Goal: Communication & Community: Share content

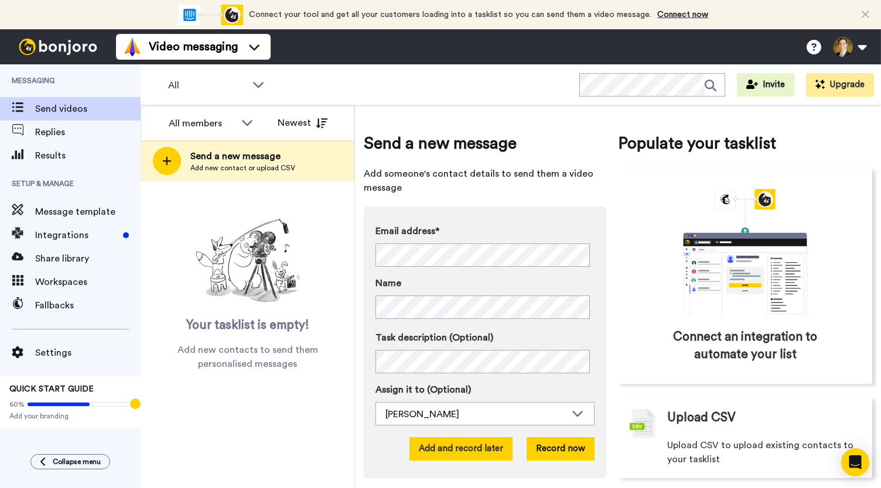
drag, startPoint x: 442, startPoint y: 453, endPoint x: 440, endPoint y: 445, distance: 7.8
click at [440, 445] on button "Add and record later" at bounding box center [460, 448] width 103 height 23
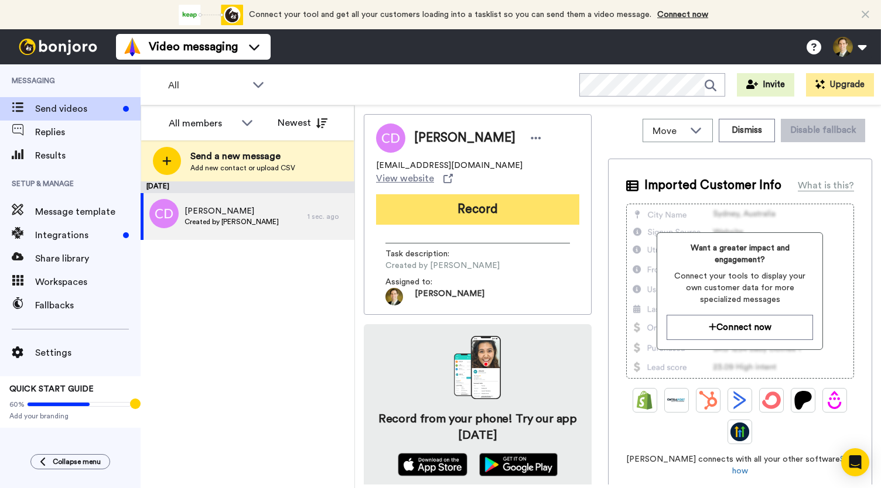
click at [466, 204] on button "Record" at bounding box center [477, 209] width 203 height 30
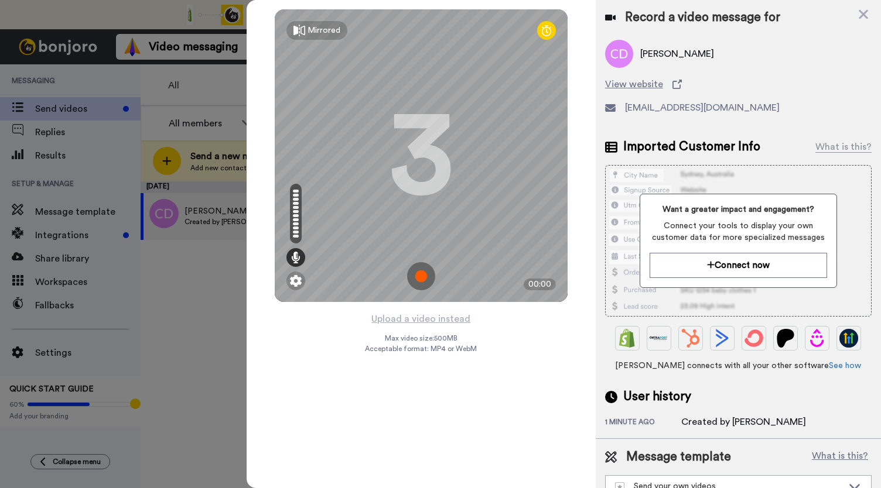
click at [419, 278] on img at bounding box center [421, 276] width 28 height 28
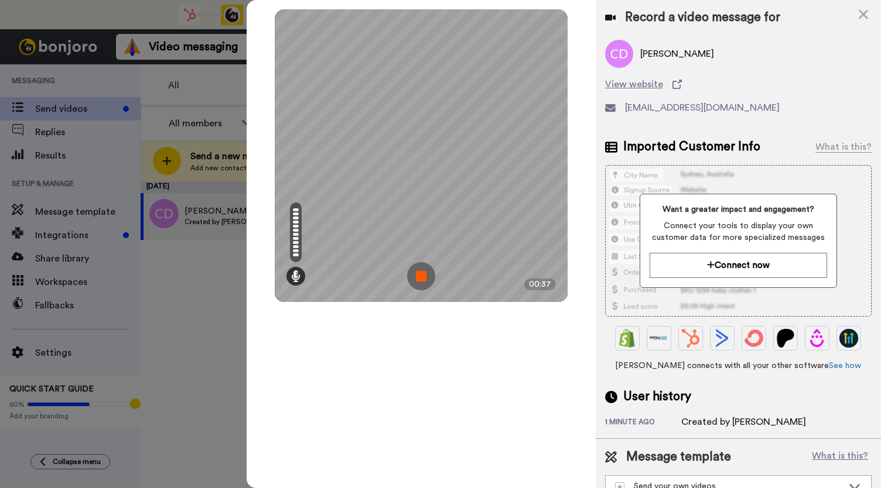
click at [419, 278] on img at bounding box center [421, 276] width 28 height 28
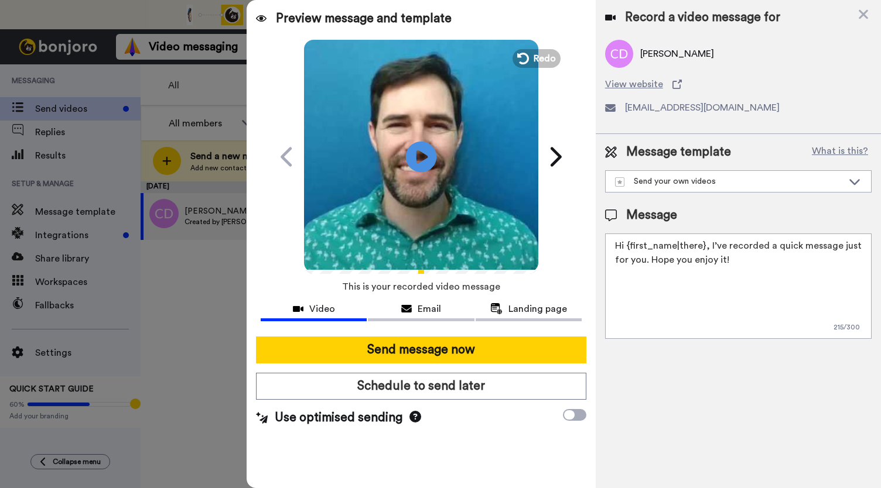
click at [427, 153] on icon at bounding box center [421, 156] width 31 height 31
click at [425, 316] on button "Email" at bounding box center [421, 311] width 106 height 22
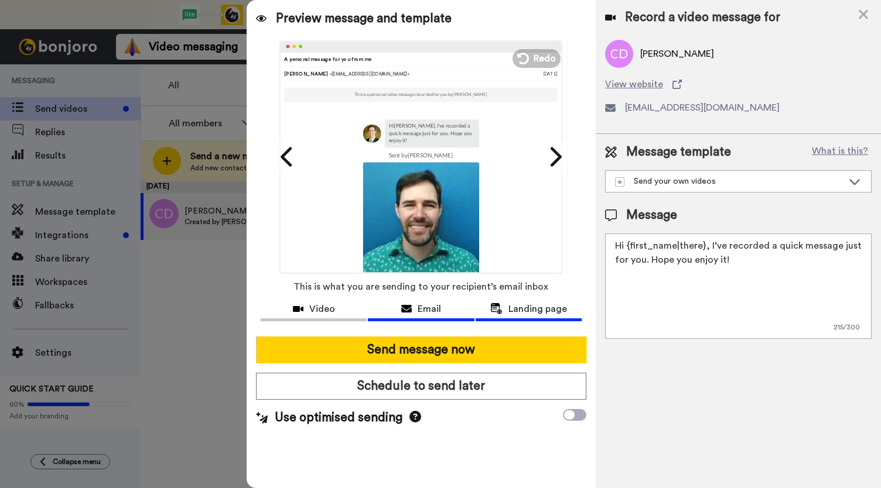
click at [514, 304] on span "Landing page" at bounding box center [537, 309] width 59 height 14
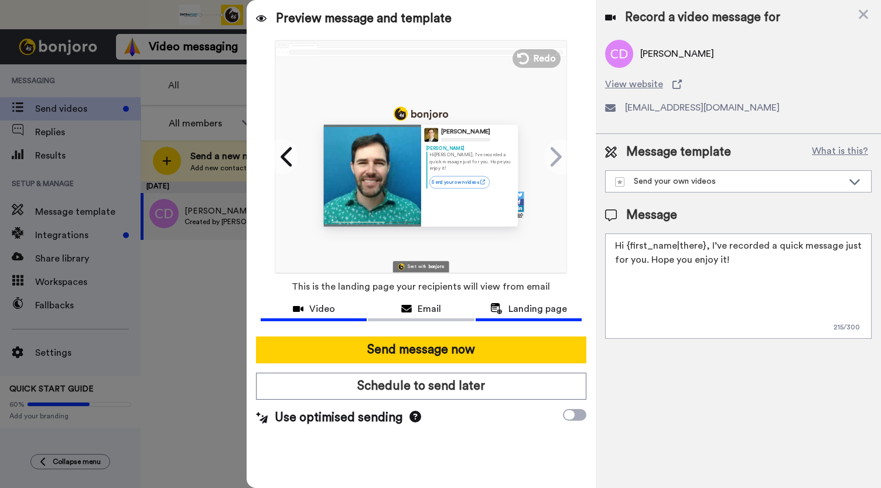
click at [324, 310] on span "Video" at bounding box center [322, 309] width 26 height 14
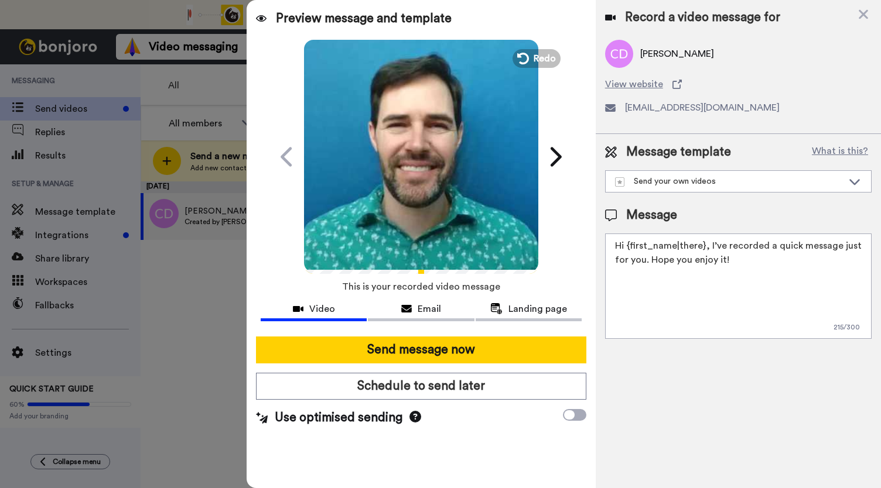
click at [418, 187] on video at bounding box center [421, 155] width 234 height 234
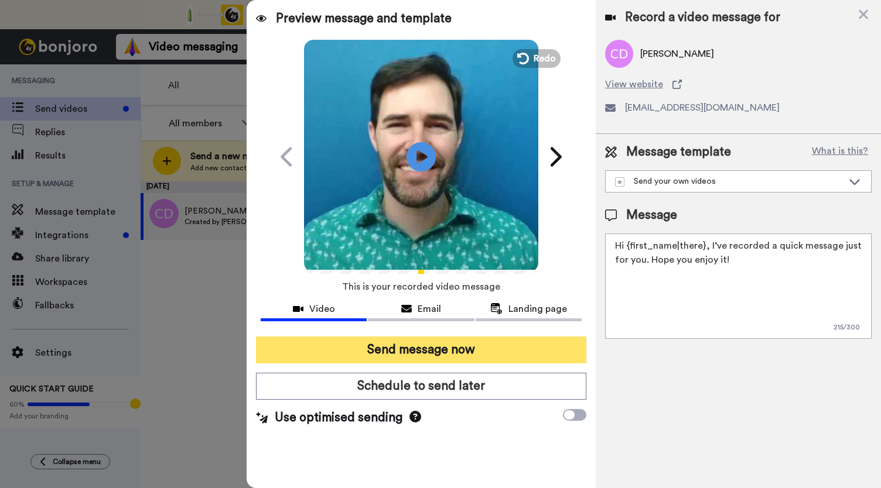
click at [398, 340] on button "Send message now" at bounding box center [421, 350] width 330 height 27
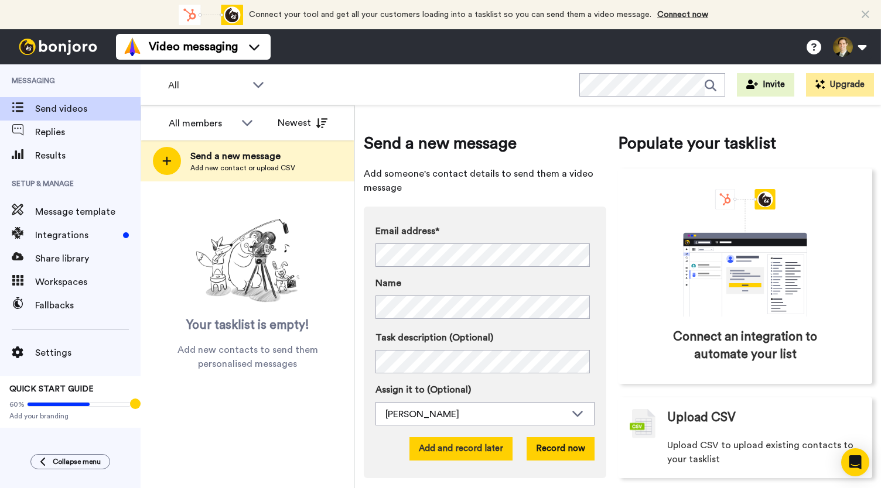
click at [456, 450] on button "Add and record later" at bounding box center [460, 448] width 103 height 23
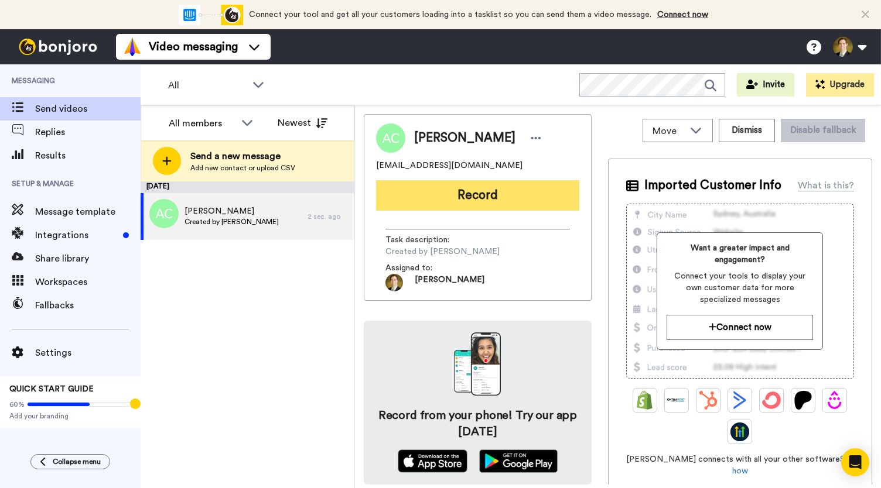
click at [451, 200] on button "Record" at bounding box center [477, 195] width 203 height 30
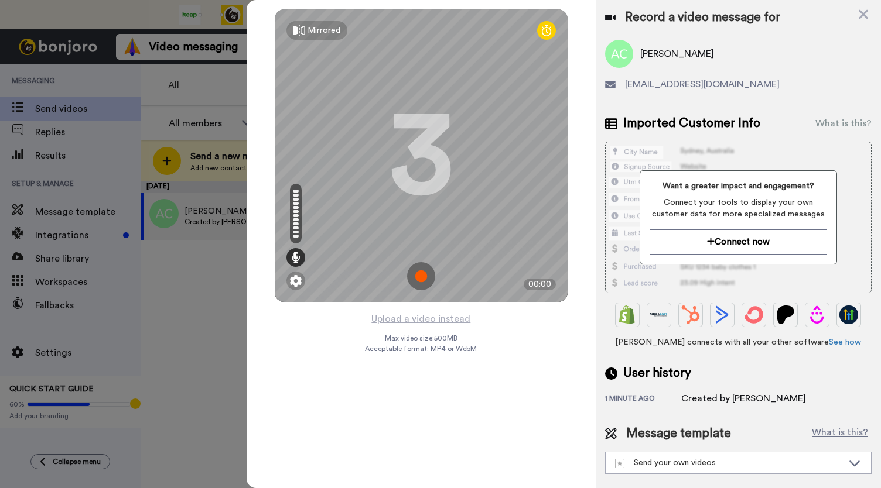
click at [423, 278] on img at bounding box center [421, 276] width 28 height 28
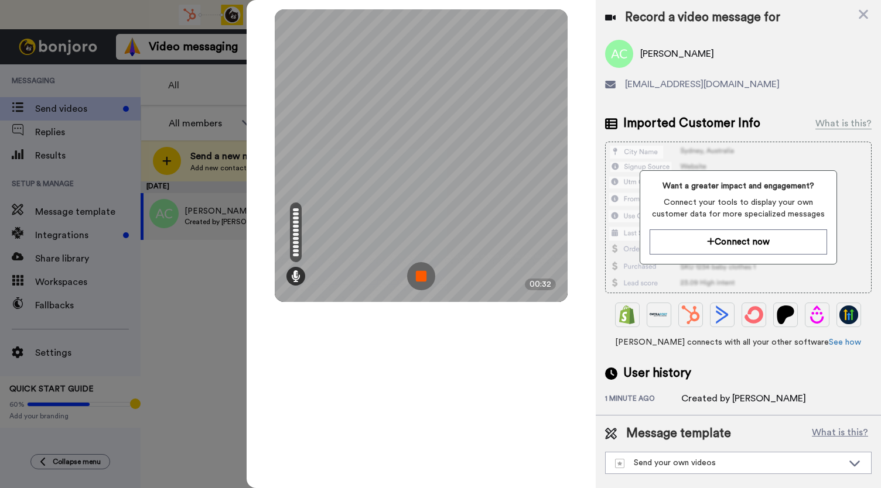
click at [423, 278] on img at bounding box center [421, 276] width 28 height 28
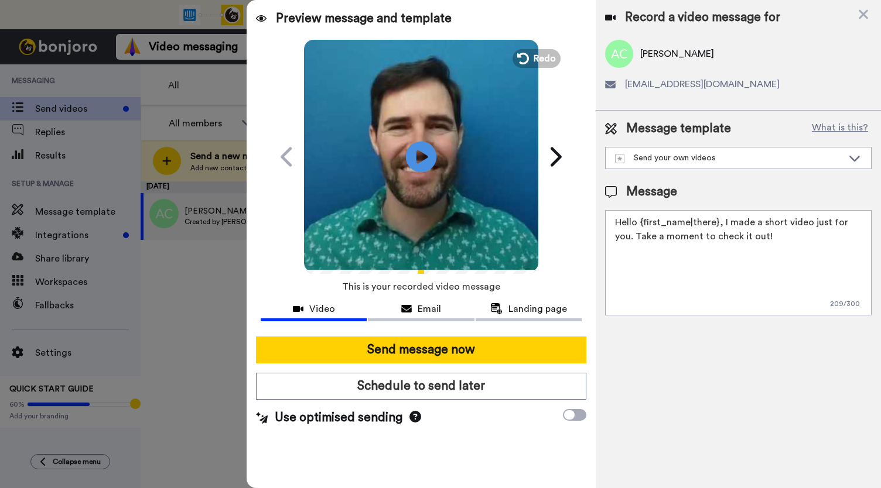
click at [430, 151] on icon at bounding box center [421, 156] width 31 height 31
click at [423, 318] on button "Email" at bounding box center [421, 311] width 106 height 22
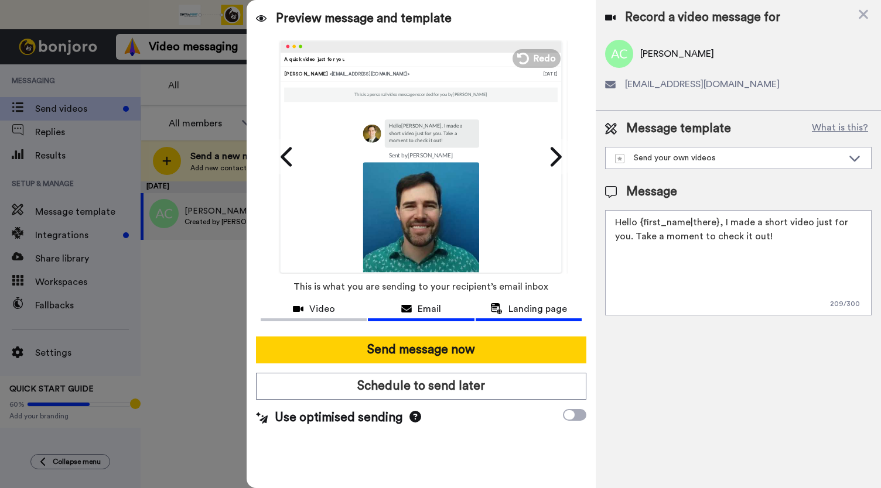
click at [527, 309] on span "Landing page" at bounding box center [537, 309] width 59 height 14
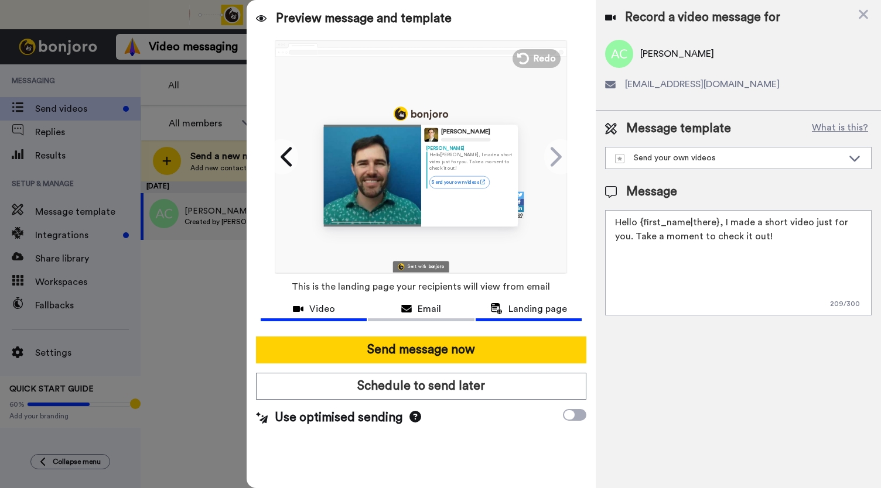
click at [319, 312] on span "Video" at bounding box center [322, 309] width 26 height 14
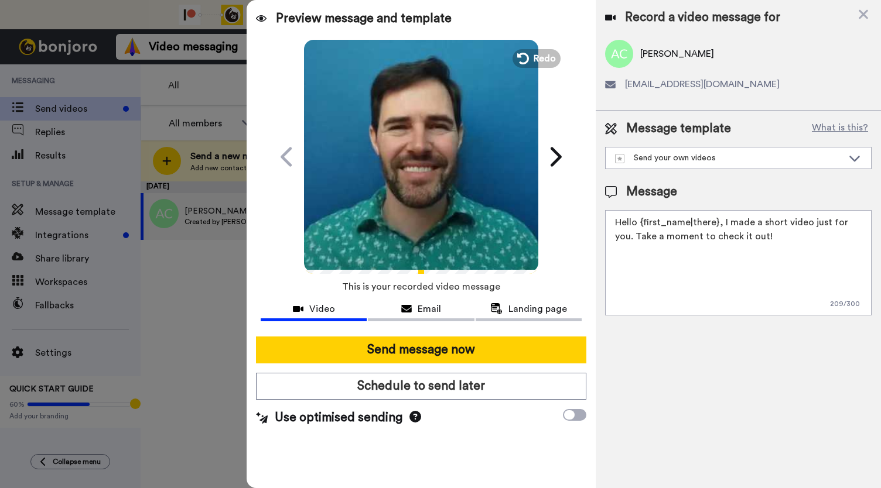
click at [413, 176] on icon "Play/Pause" at bounding box center [421, 157] width 31 height 56
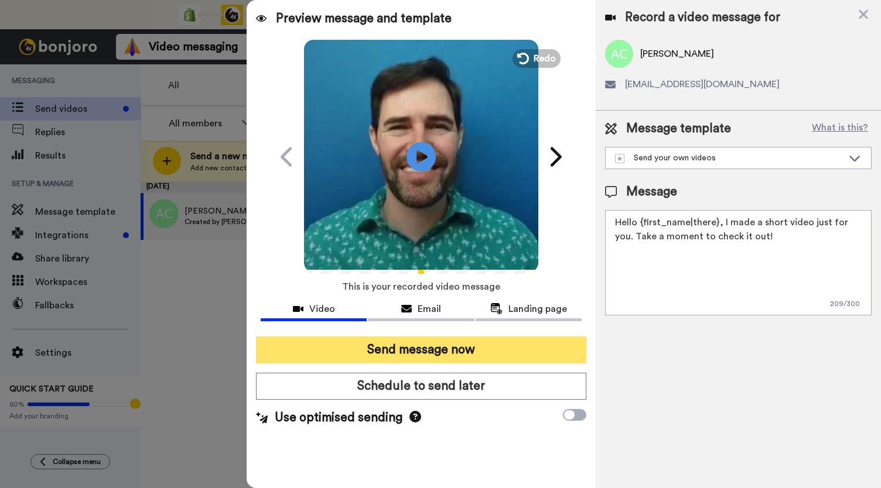
click at [438, 353] on button "Send message now" at bounding box center [421, 350] width 330 height 27
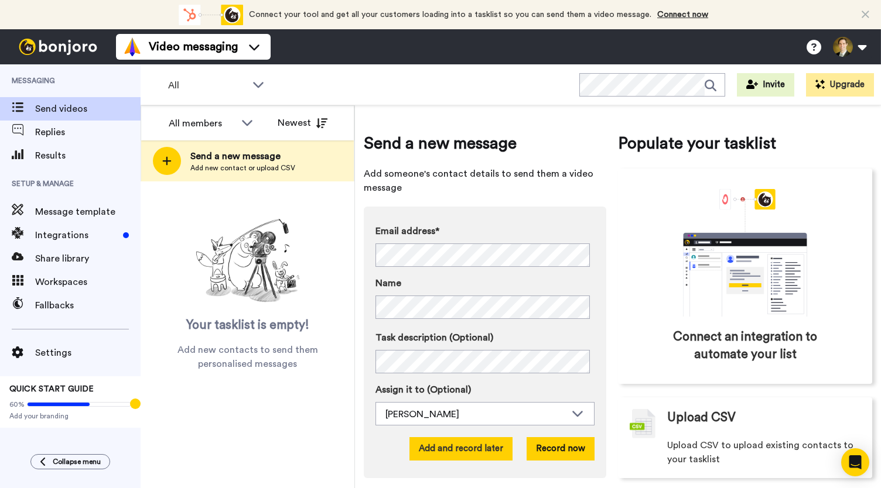
click at [460, 452] on button "Add and record later" at bounding box center [460, 448] width 103 height 23
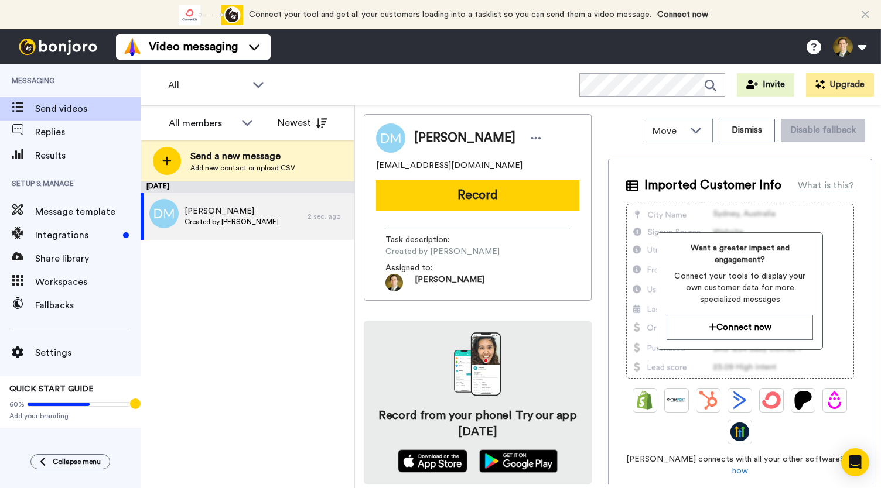
click at [440, 186] on button "Record" at bounding box center [477, 195] width 203 height 30
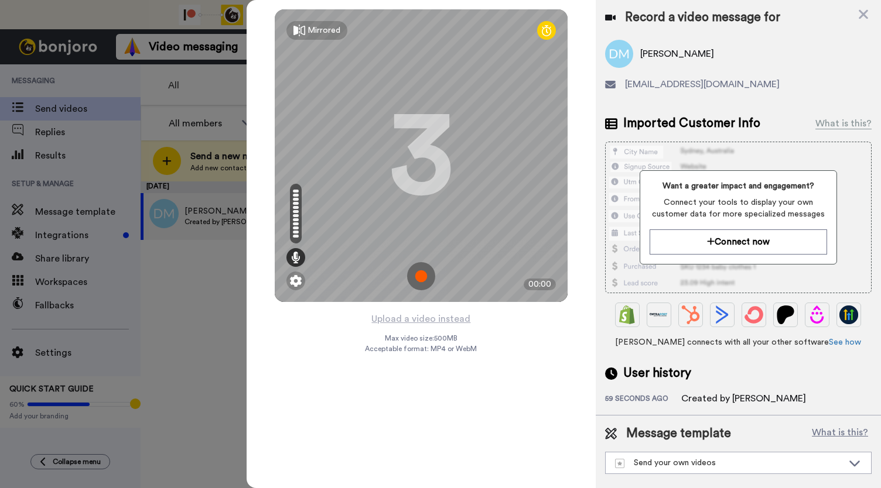
click at [425, 279] on img at bounding box center [421, 276] width 28 height 28
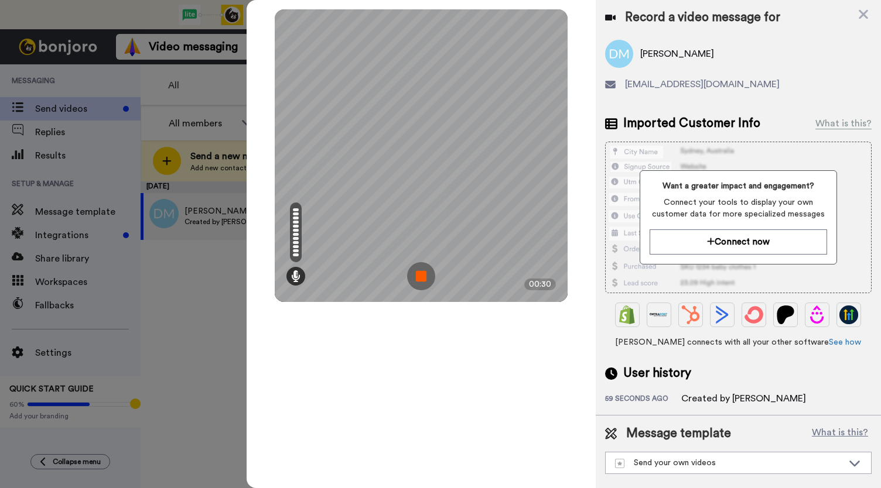
click at [425, 279] on img at bounding box center [421, 276] width 28 height 28
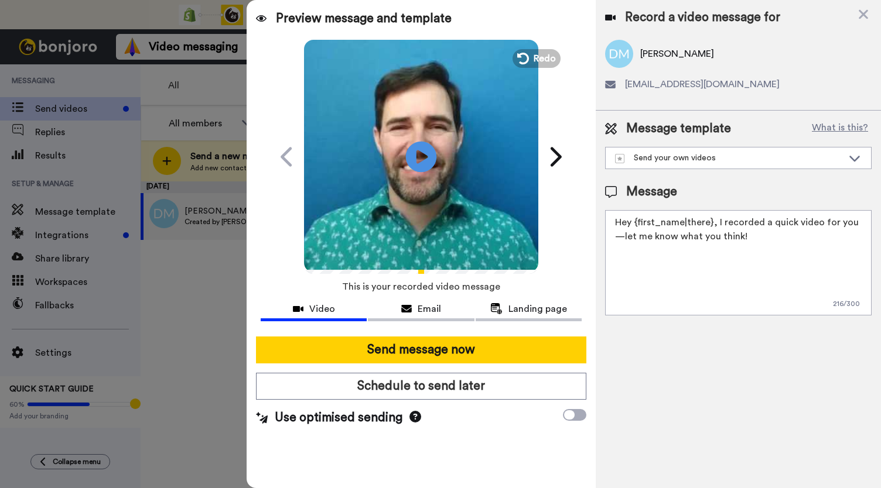
click at [423, 158] on icon "Play/Pause" at bounding box center [421, 157] width 31 height 56
click at [439, 305] on span "Email" at bounding box center [429, 309] width 23 height 14
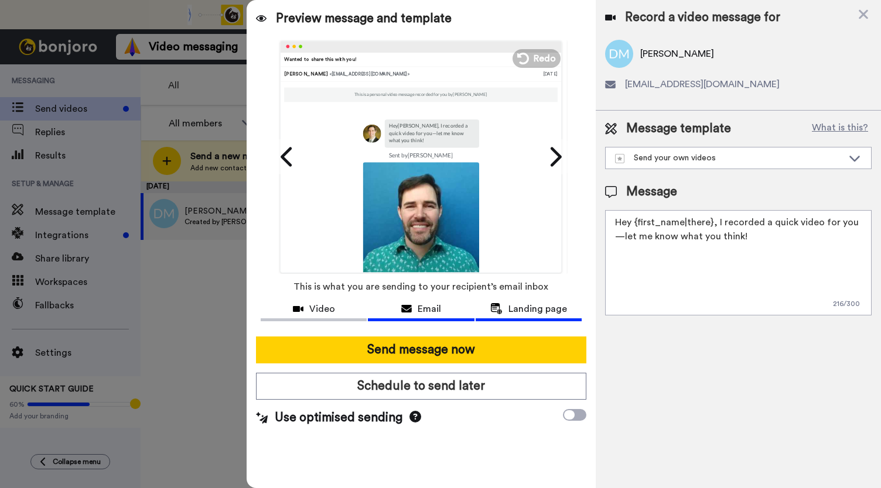
drag, startPoint x: 520, startPoint y: 312, endPoint x: 488, endPoint y: 311, distance: 31.6
click at [521, 312] on span "Landing page" at bounding box center [537, 309] width 59 height 14
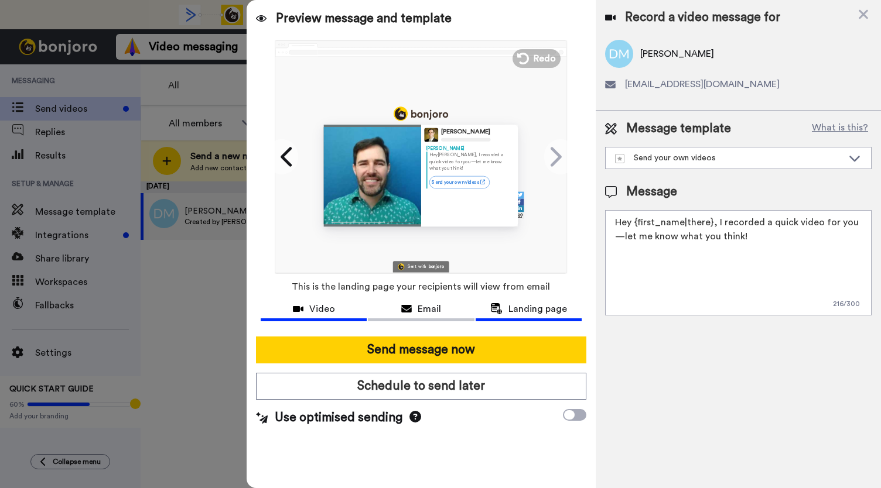
click at [315, 315] on span "Video" at bounding box center [322, 309] width 26 height 14
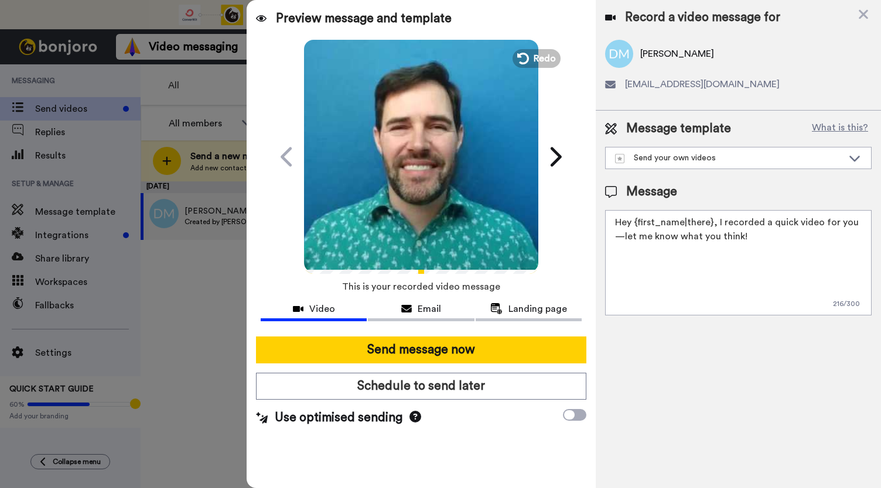
click at [381, 234] on video at bounding box center [421, 155] width 234 height 234
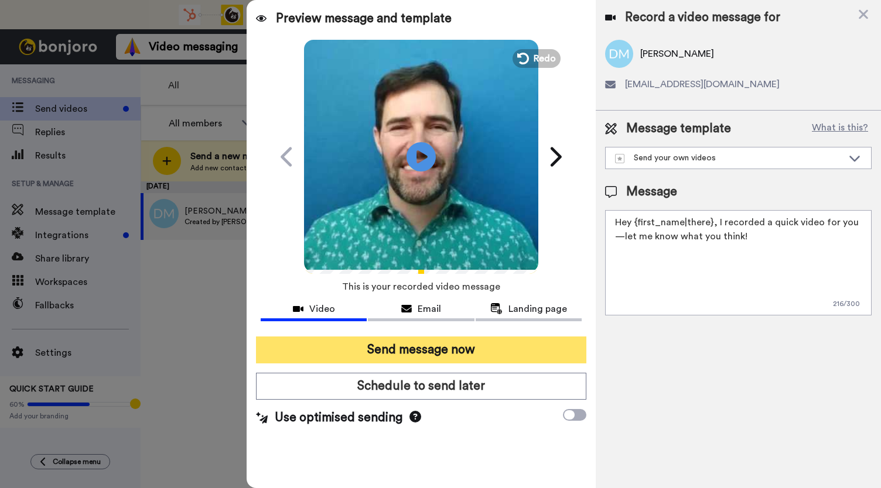
click at [409, 352] on button "Send message now" at bounding box center [421, 350] width 330 height 27
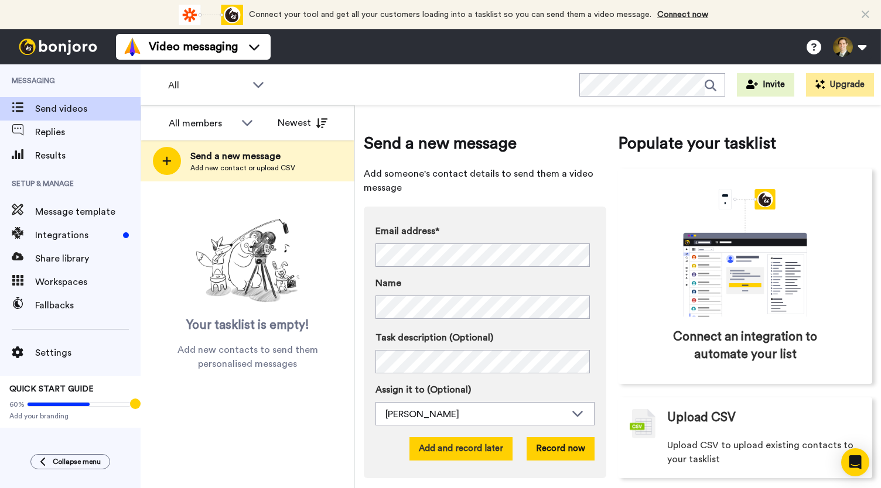
click at [469, 449] on button "Add and record later" at bounding box center [460, 448] width 103 height 23
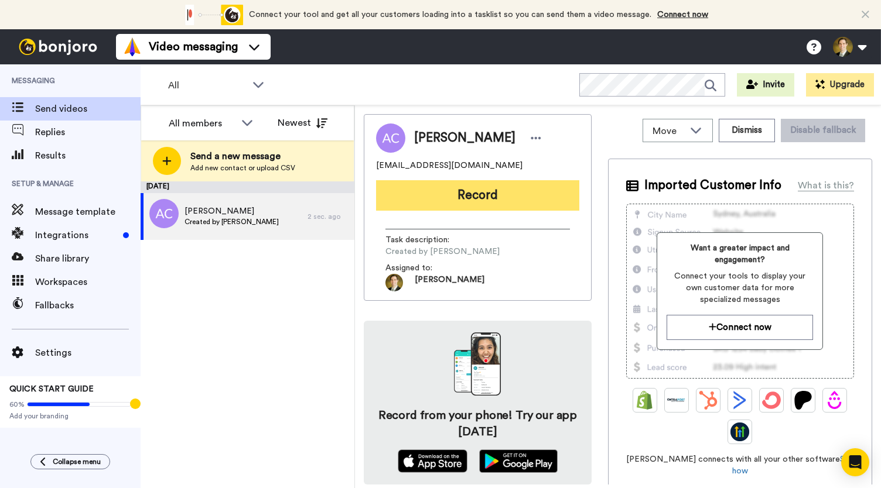
click at [451, 189] on button "Record" at bounding box center [477, 195] width 203 height 30
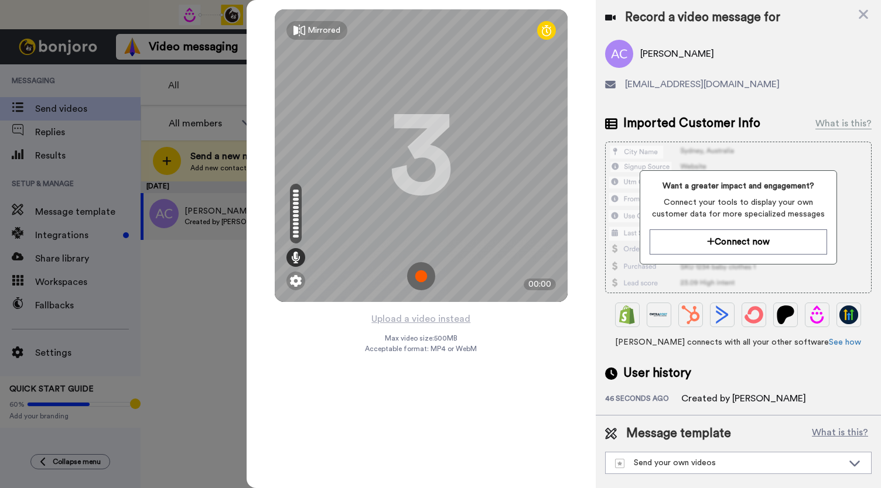
click at [415, 275] on img at bounding box center [421, 276] width 28 height 28
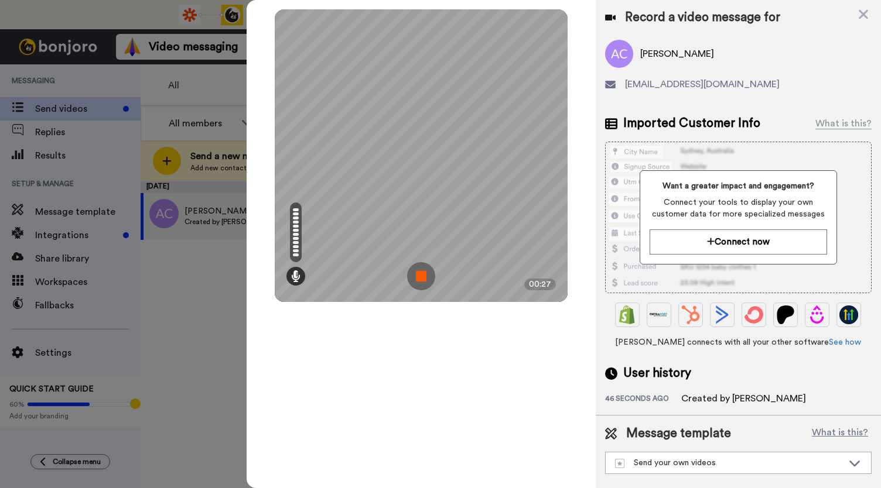
click at [415, 275] on img at bounding box center [421, 276] width 28 height 28
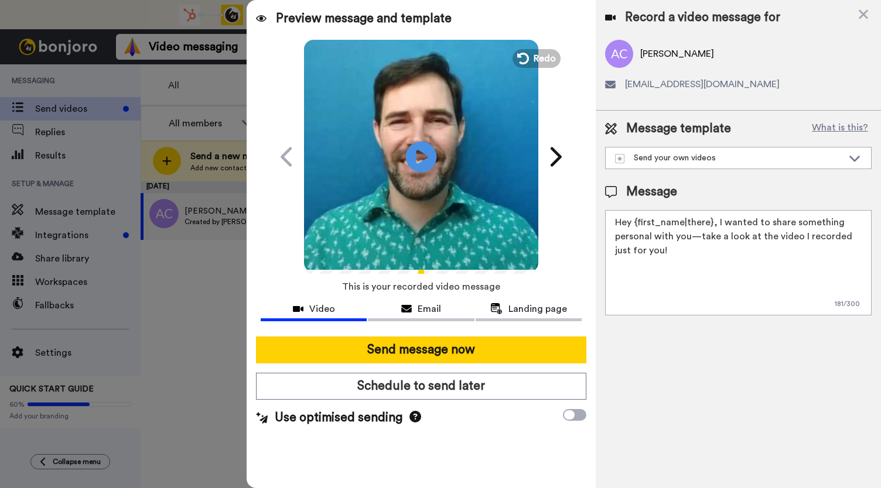
click at [425, 163] on icon at bounding box center [421, 156] width 31 height 31
click at [422, 300] on button "Email" at bounding box center [421, 311] width 106 height 22
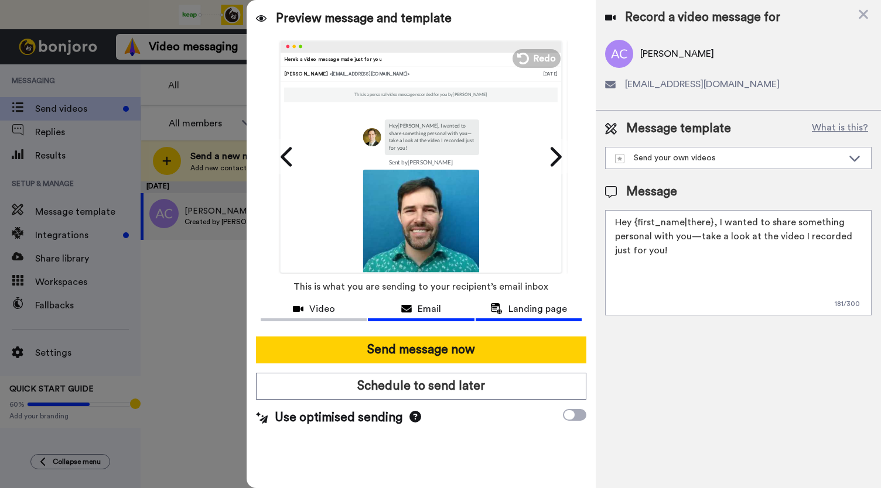
click at [517, 313] on span "Landing page" at bounding box center [537, 309] width 59 height 14
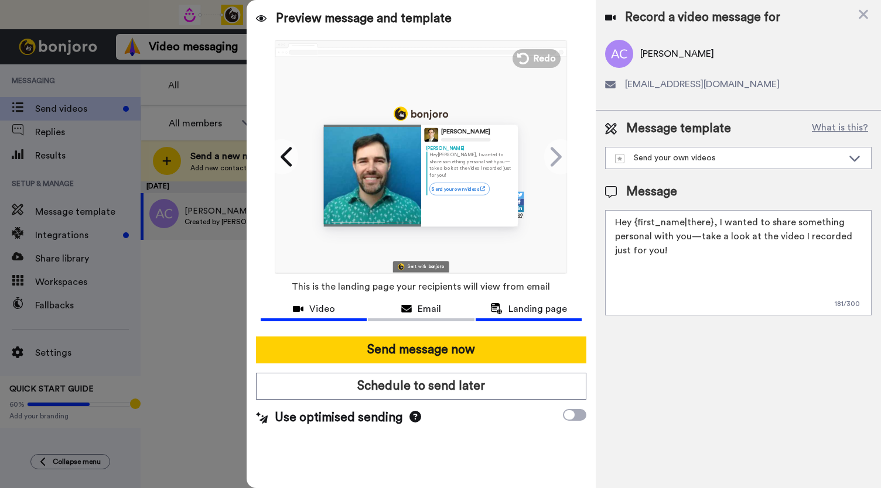
click at [316, 312] on span "Video" at bounding box center [322, 309] width 26 height 14
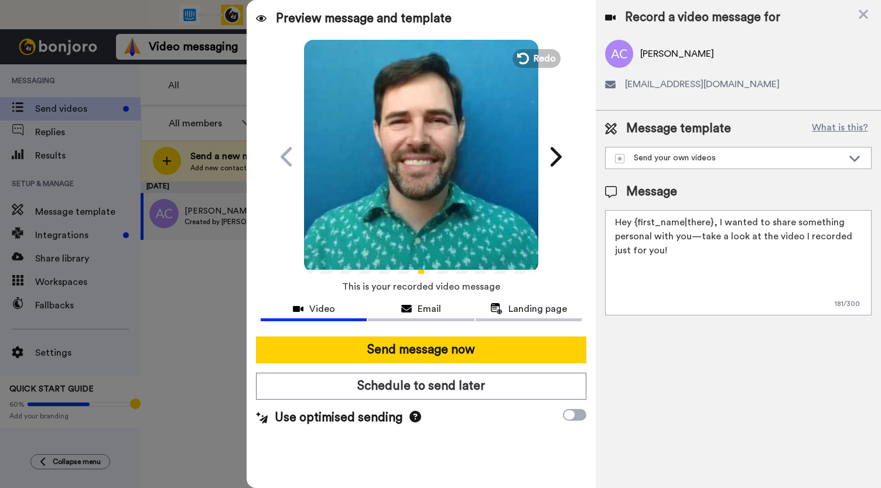
click at [411, 209] on video at bounding box center [421, 155] width 234 height 234
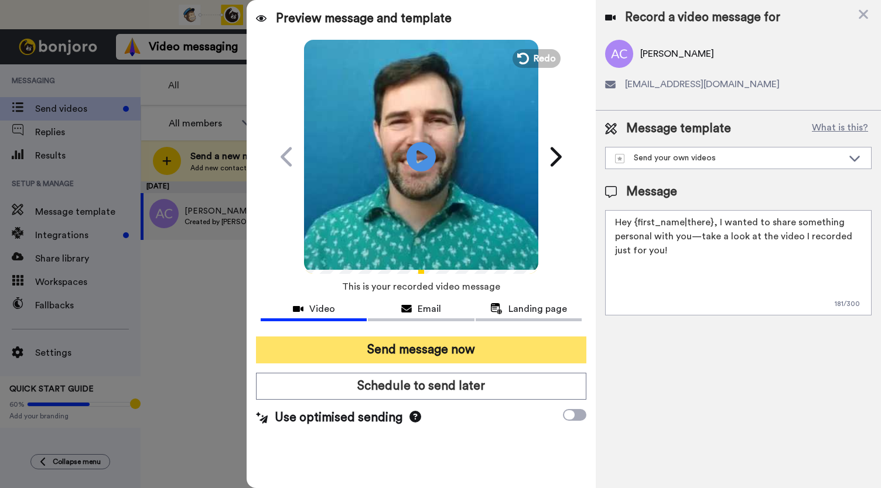
click at [399, 341] on button "Send message now" at bounding box center [421, 350] width 330 height 27
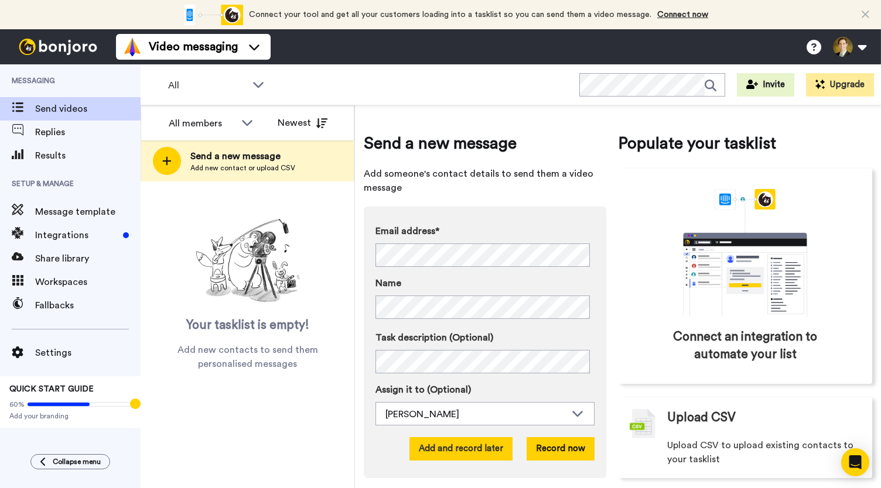
click at [466, 441] on button "Add and record later" at bounding box center [460, 448] width 103 height 23
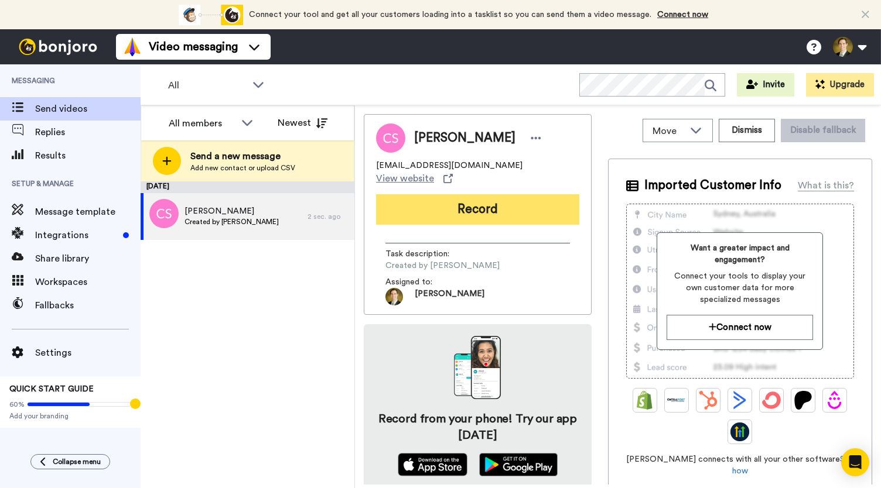
click at [497, 203] on button "Record" at bounding box center [477, 209] width 203 height 30
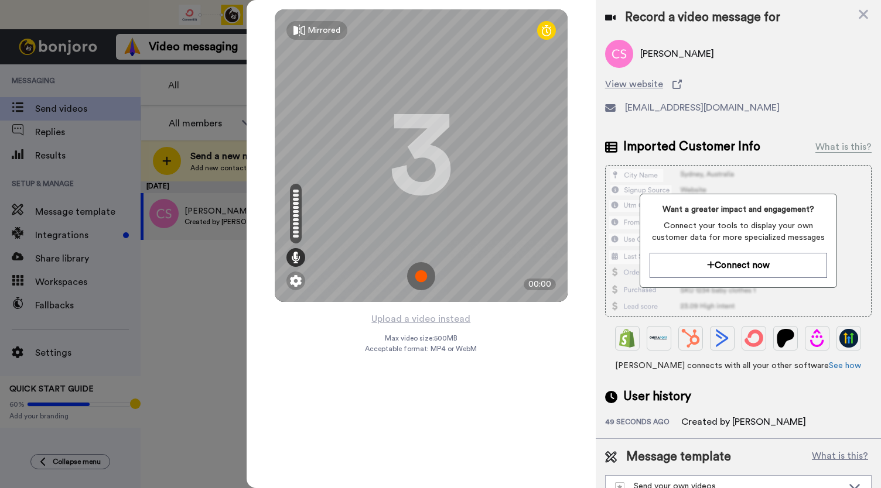
click at [423, 278] on img at bounding box center [421, 276] width 28 height 28
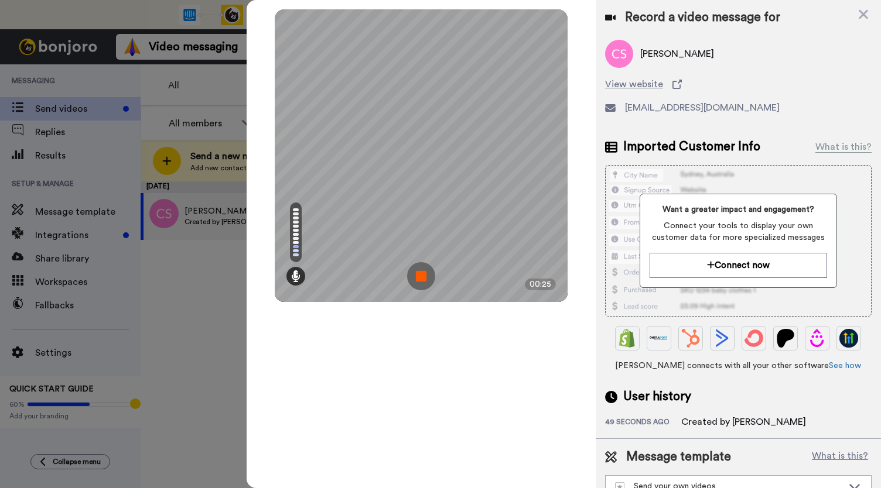
click at [423, 278] on img at bounding box center [421, 276] width 28 height 28
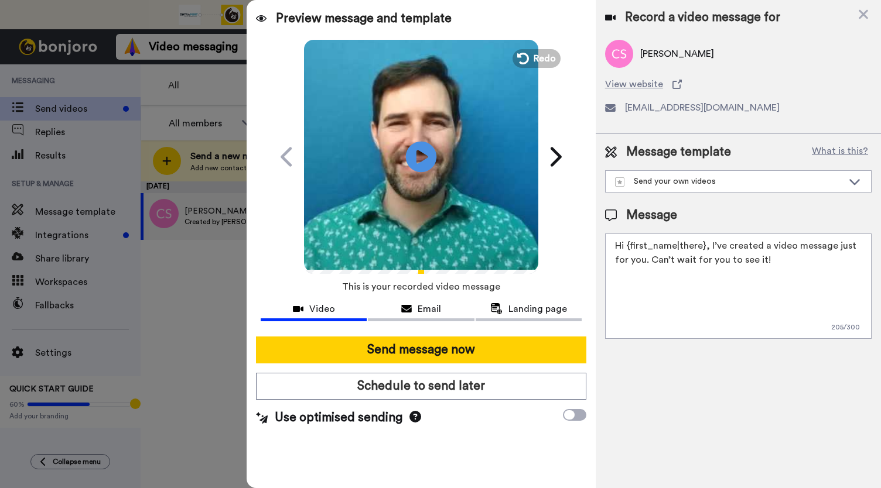
drag, startPoint x: 421, startPoint y: 151, endPoint x: 418, endPoint y: 162, distance: 11.5
click at [421, 152] on icon at bounding box center [421, 156] width 31 height 31
click at [417, 313] on div "Email" at bounding box center [421, 309] width 106 height 14
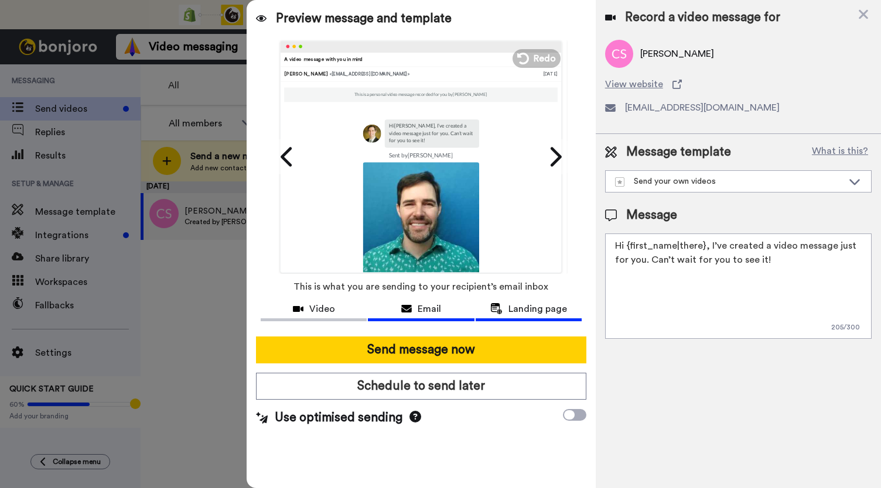
click at [511, 316] on button "Landing page" at bounding box center [529, 311] width 106 height 22
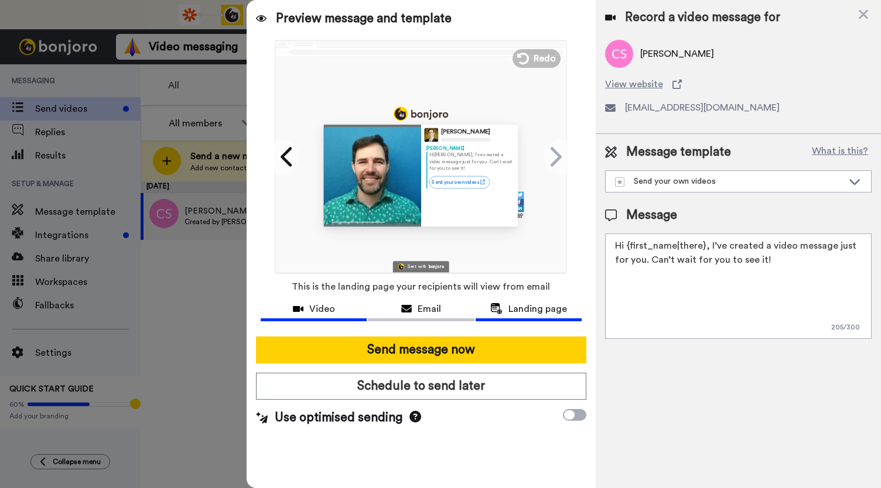
click at [313, 314] on span "Video" at bounding box center [322, 309] width 26 height 14
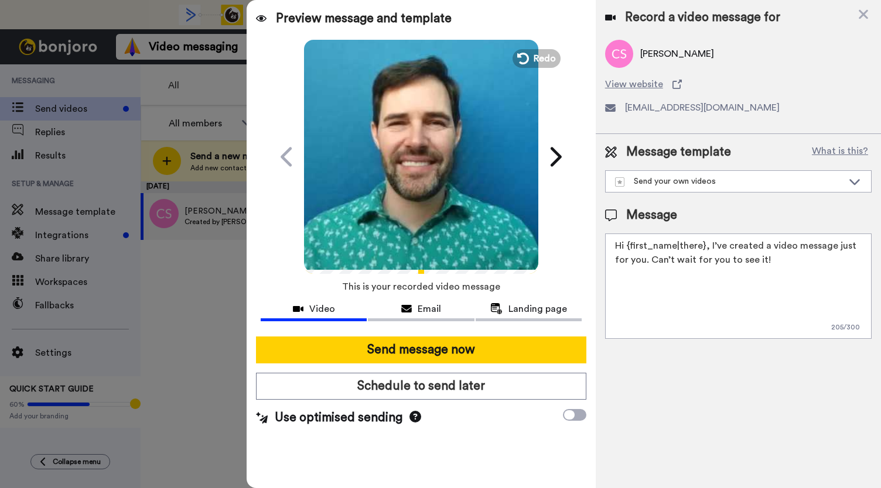
click at [401, 188] on video at bounding box center [421, 155] width 234 height 234
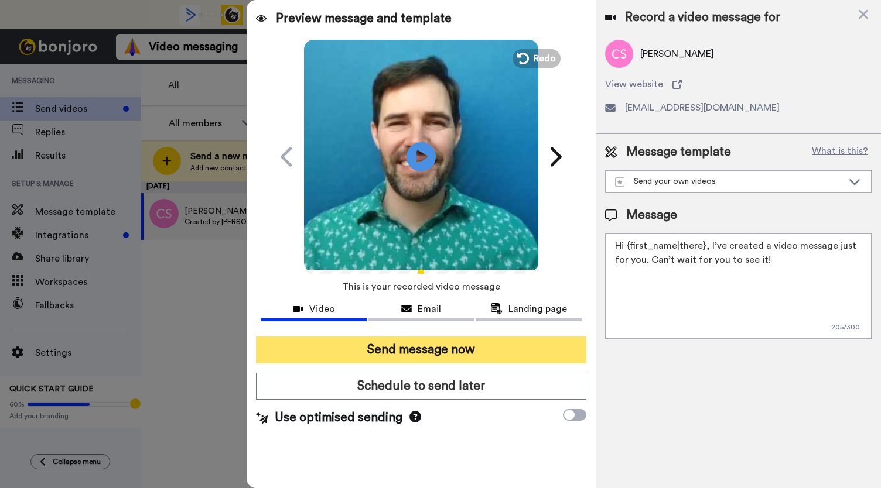
click at [392, 355] on button "Send message now" at bounding box center [421, 350] width 330 height 27
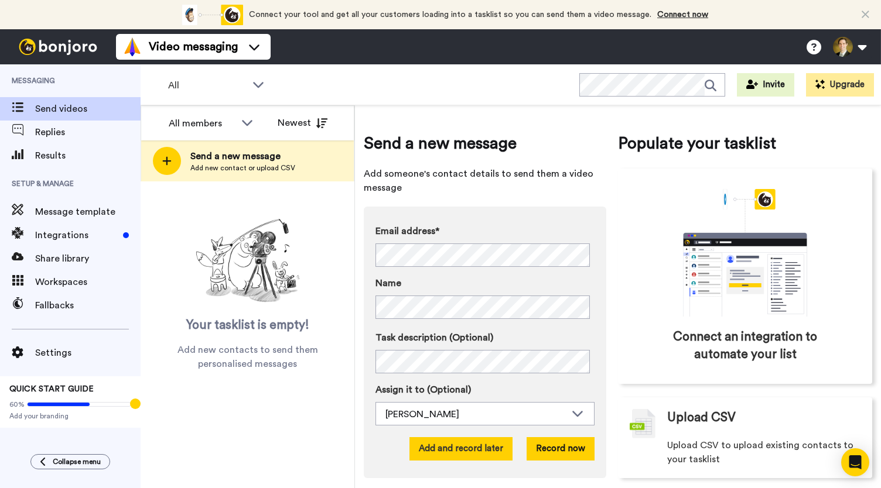
click at [460, 450] on button "Add and record later" at bounding box center [460, 448] width 103 height 23
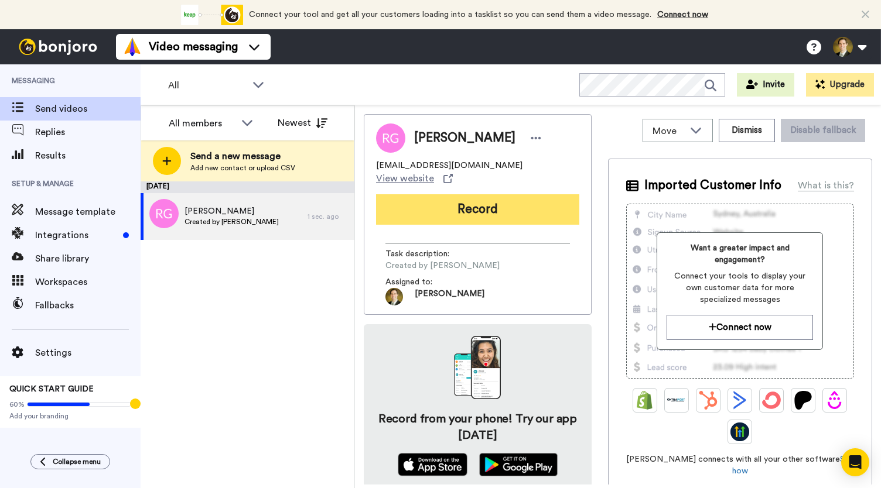
click at [514, 201] on button "Record" at bounding box center [477, 209] width 203 height 30
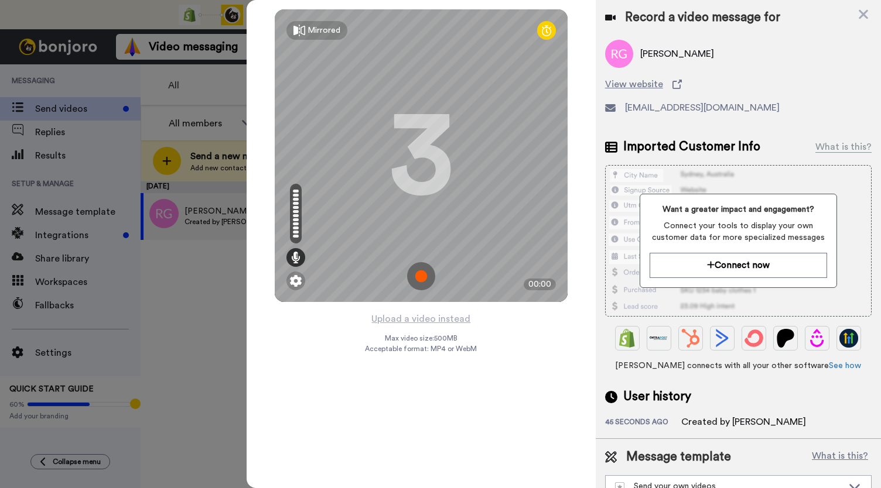
click at [421, 276] on img at bounding box center [421, 276] width 28 height 28
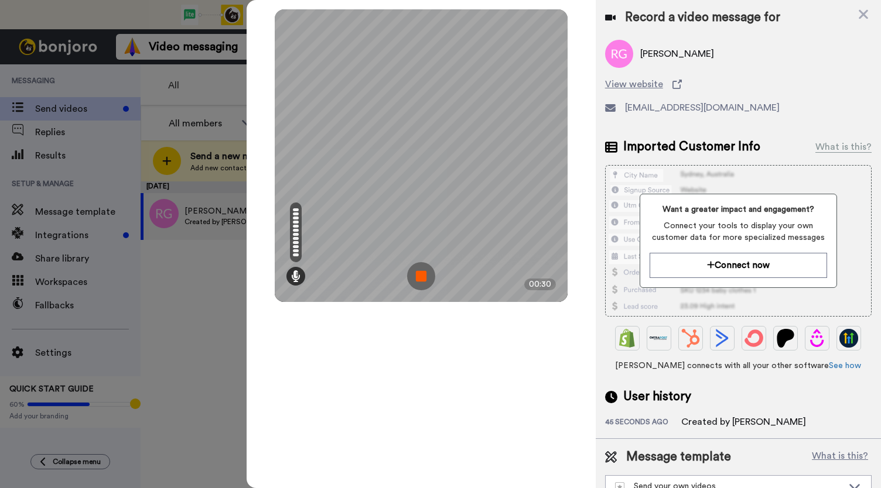
click at [421, 276] on img at bounding box center [421, 276] width 28 height 28
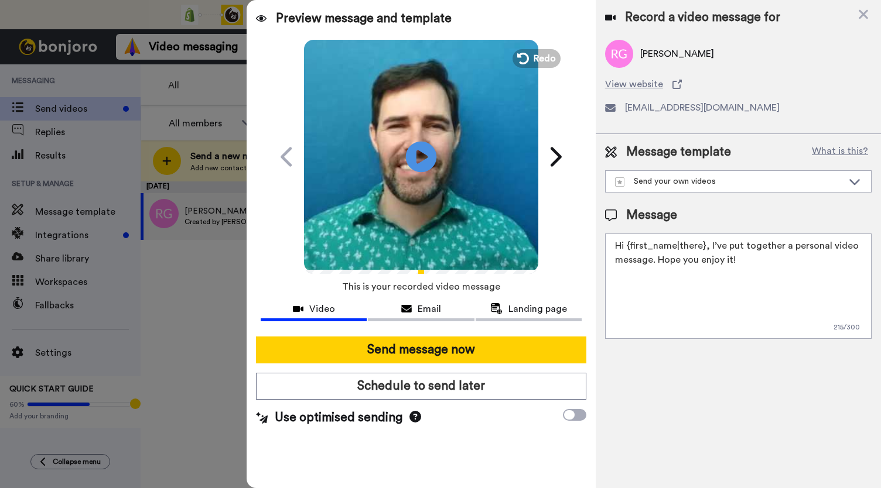
click at [424, 160] on icon at bounding box center [421, 156] width 31 height 31
click at [415, 308] on div "Email" at bounding box center [421, 309] width 106 height 14
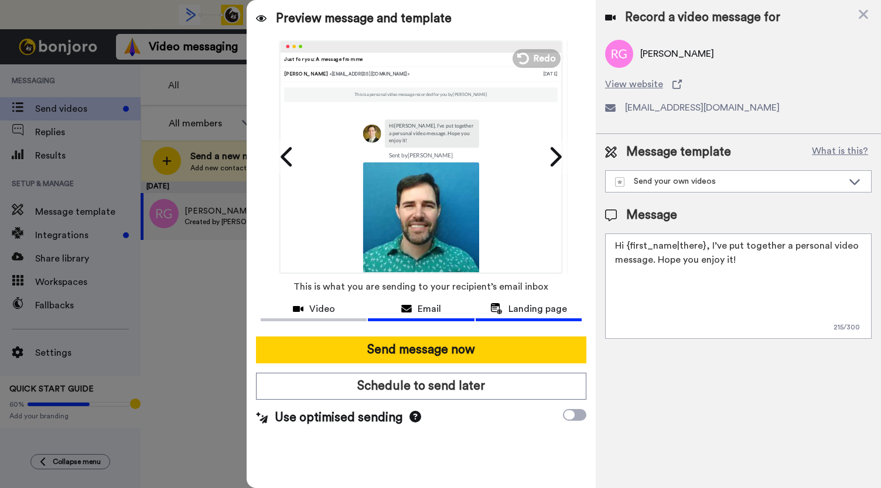
click at [528, 311] on span "Landing page" at bounding box center [537, 309] width 59 height 14
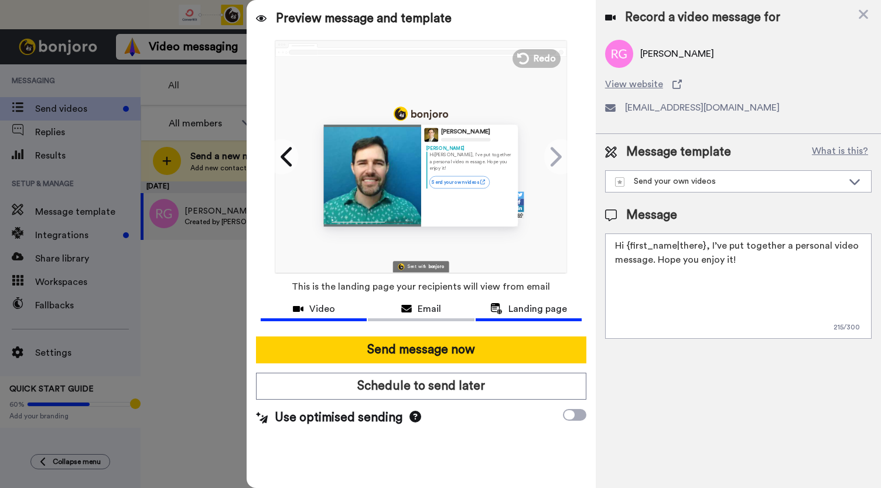
click at [307, 309] on div "Video" at bounding box center [314, 309] width 106 height 14
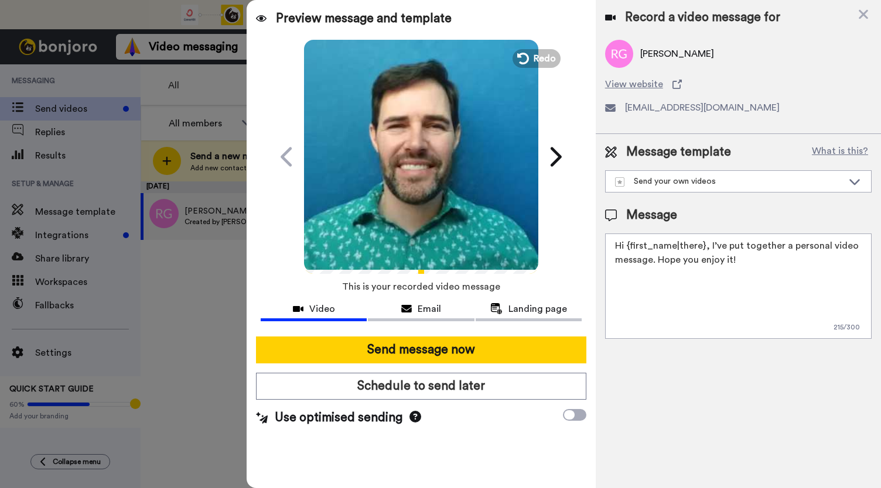
click at [431, 139] on icon "Play/Pause" at bounding box center [421, 157] width 31 height 56
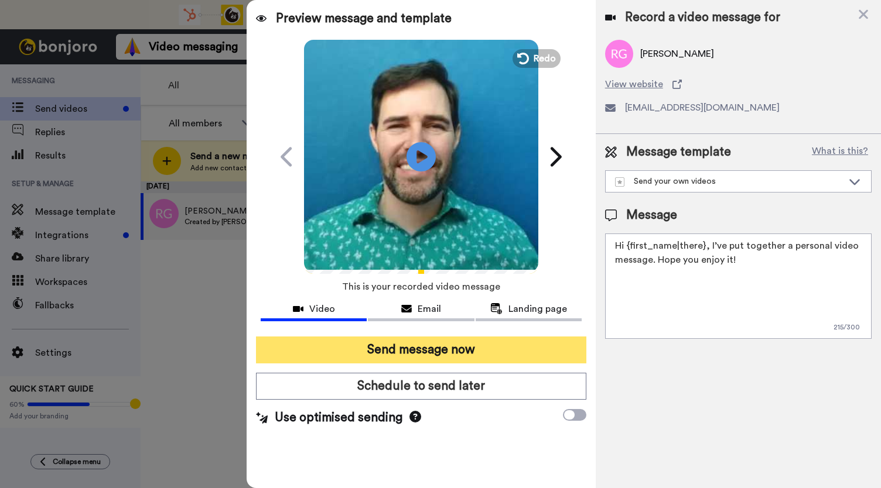
click at [406, 355] on button "Send message now" at bounding box center [421, 350] width 330 height 27
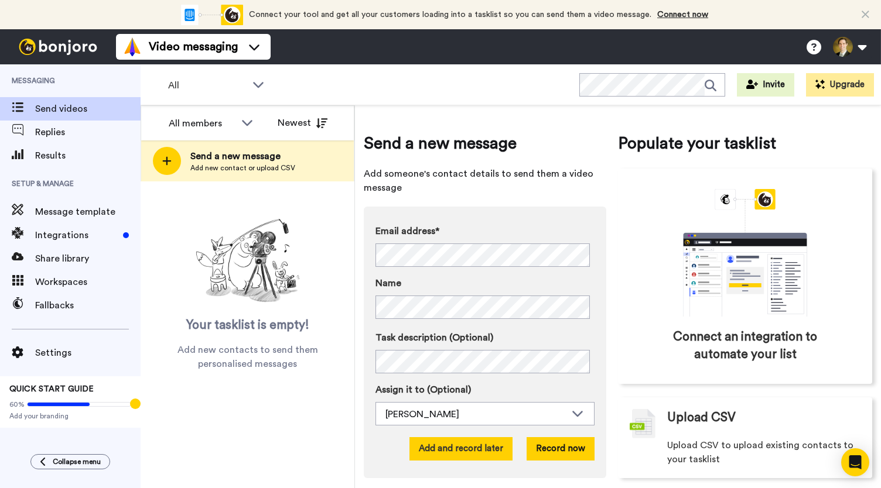
click at [463, 450] on button "Add and record later" at bounding box center [460, 448] width 103 height 23
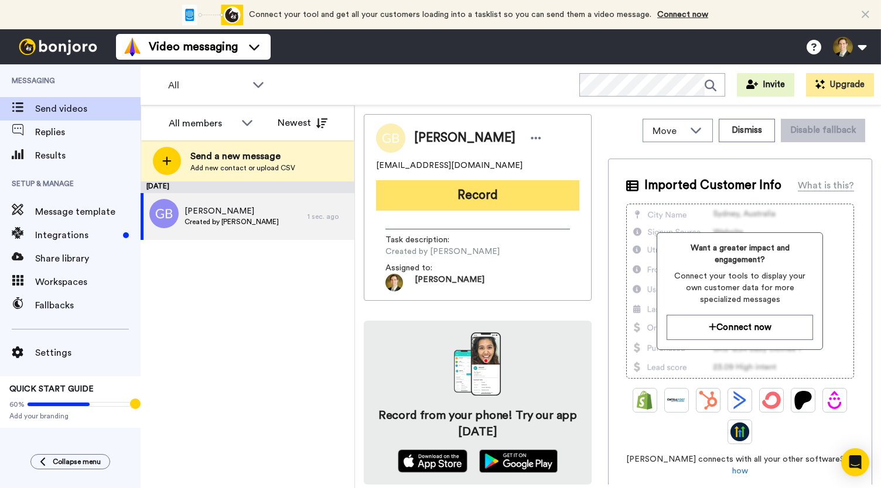
click at [495, 195] on button "Record" at bounding box center [477, 195] width 203 height 30
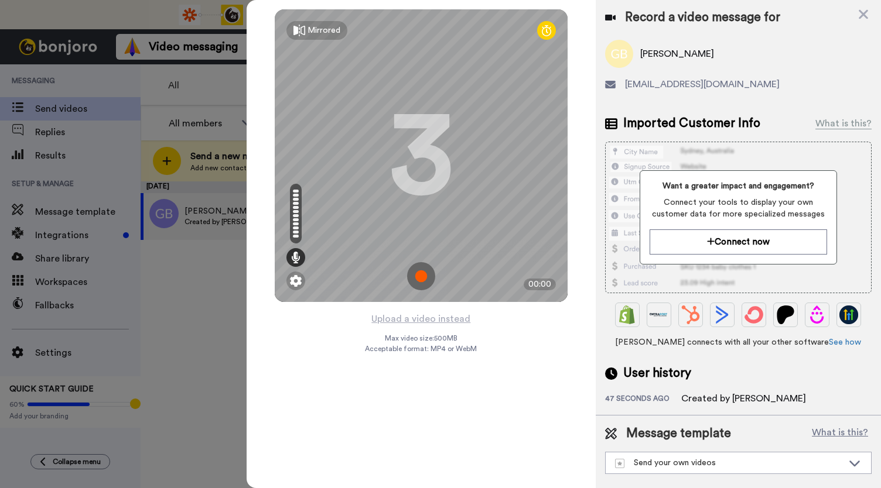
click at [423, 277] on img at bounding box center [421, 276] width 28 height 28
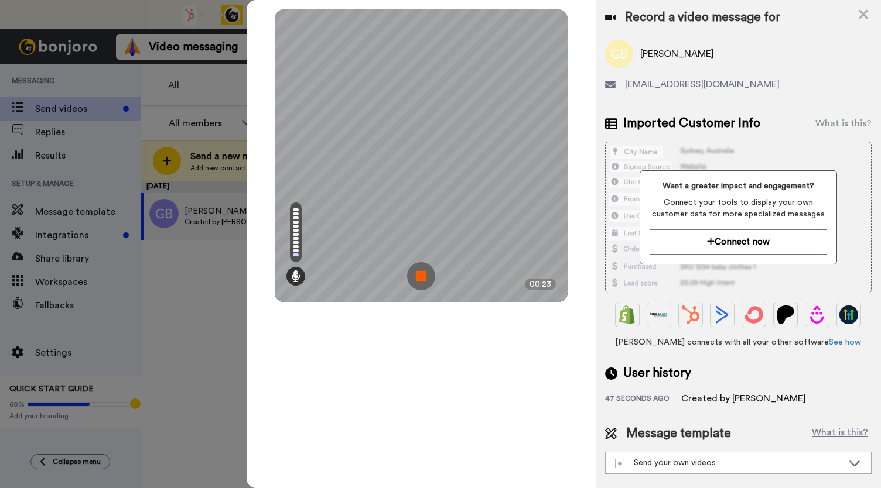
click at [418, 269] on img at bounding box center [421, 276] width 28 height 28
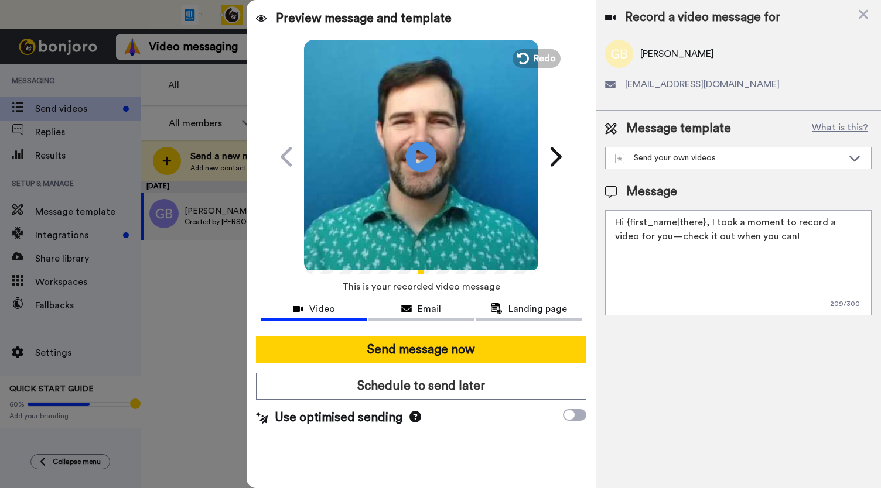
click at [412, 159] on icon at bounding box center [421, 156] width 31 height 31
click at [416, 304] on div "Email" at bounding box center [421, 309] width 106 height 14
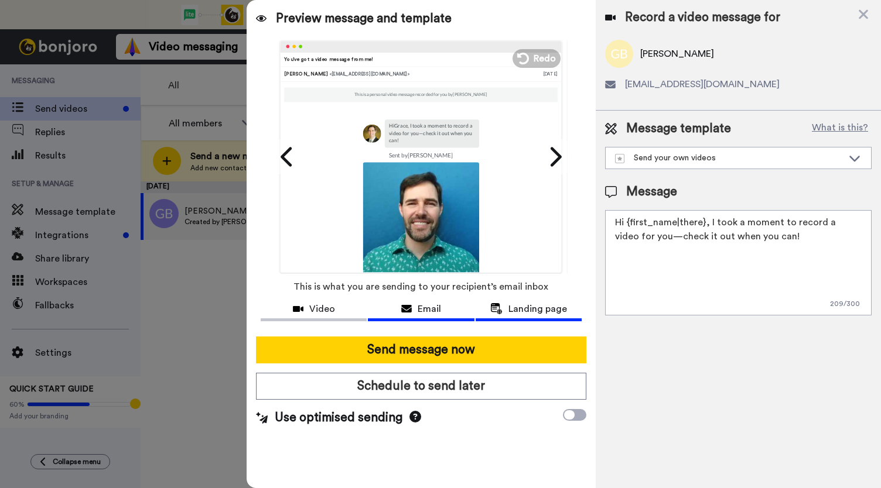
click at [529, 318] on button "Landing page" at bounding box center [529, 311] width 106 height 22
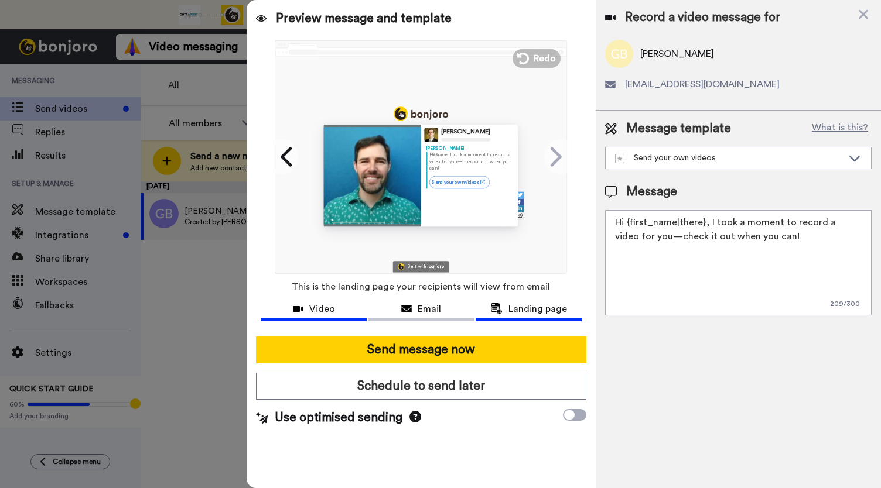
click at [324, 316] on button "Video" at bounding box center [314, 311] width 106 height 22
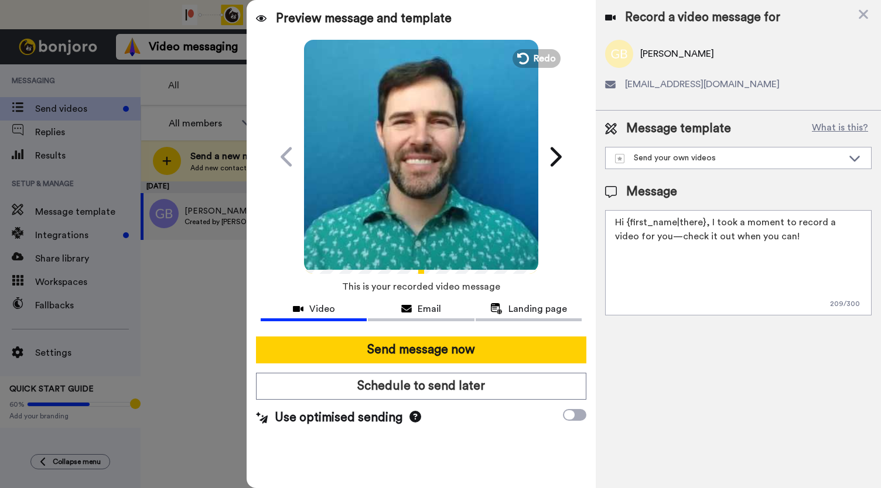
click at [390, 220] on video at bounding box center [421, 155] width 234 height 234
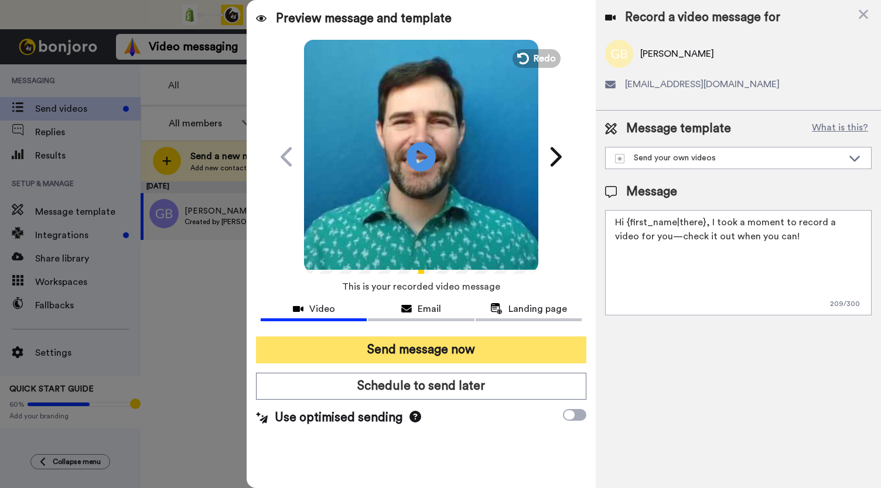
click at [407, 347] on button "Send message now" at bounding box center [421, 350] width 330 height 27
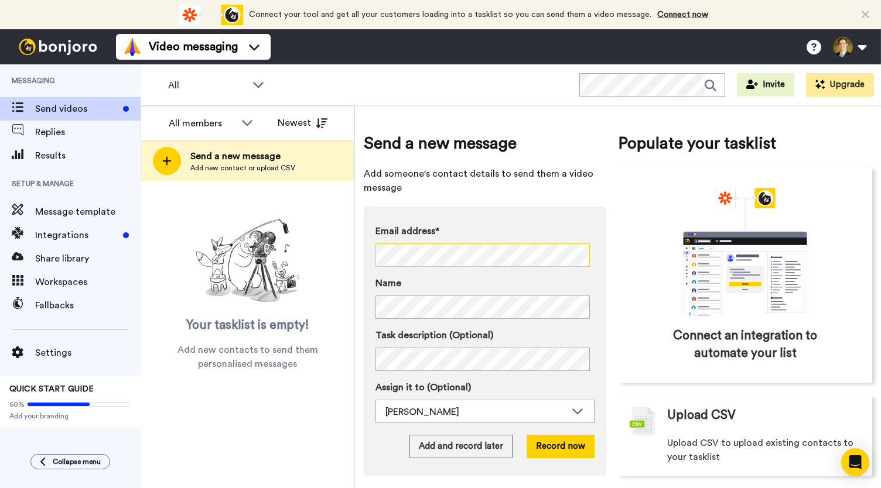
click at [272, 226] on div "All members Newest Send a new message Add new contact or upload CSV Your taskli…" at bounding box center [511, 296] width 740 height 383
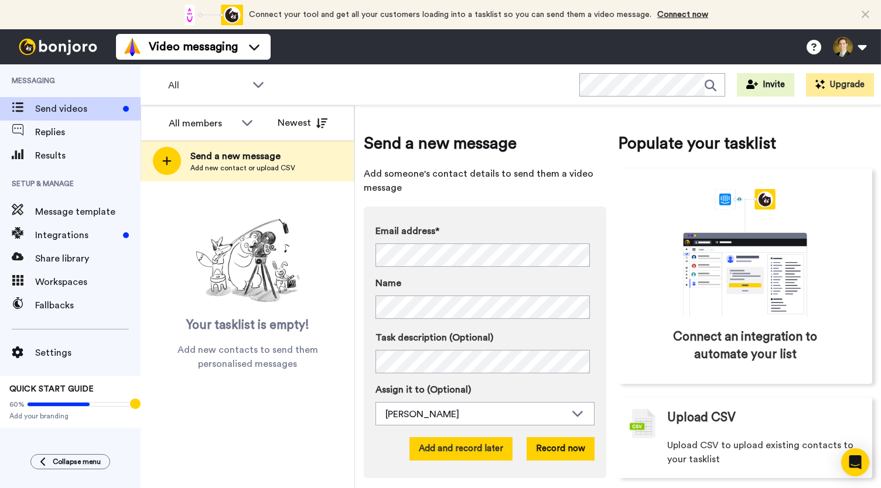
click at [436, 446] on button "Add and record later" at bounding box center [460, 448] width 103 height 23
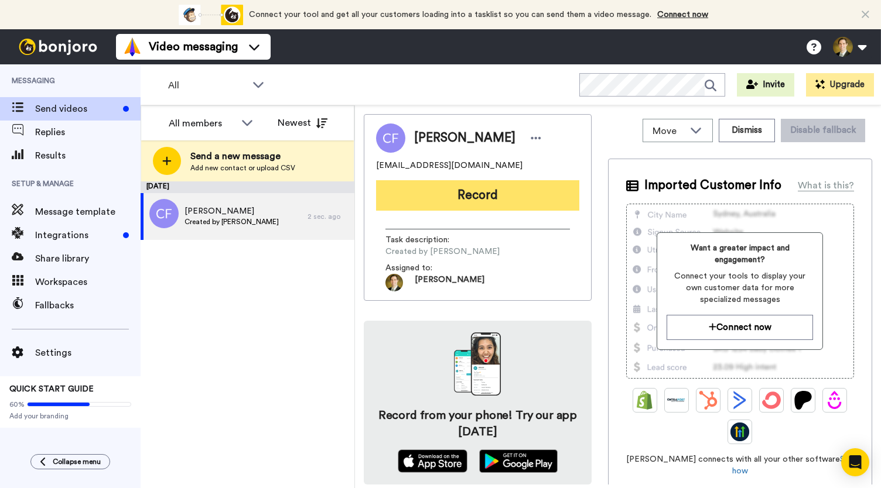
click at [454, 196] on button "Record" at bounding box center [477, 195] width 203 height 30
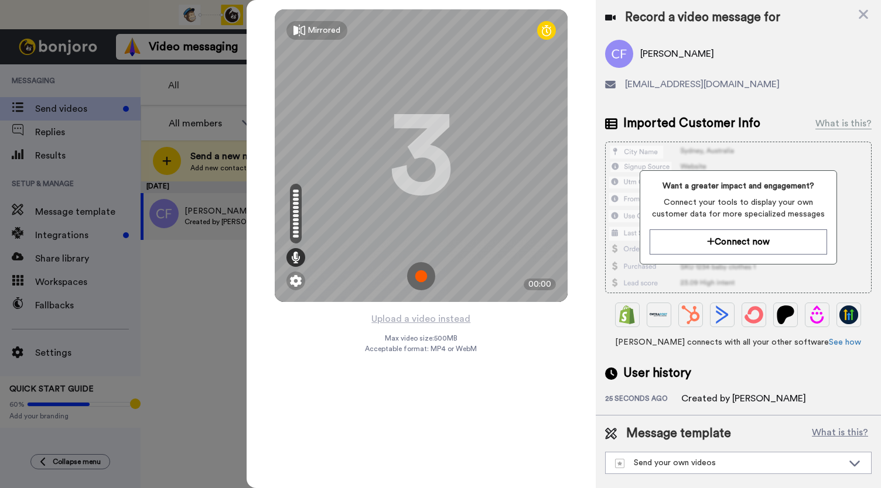
click at [418, 277] on img at bounding box center [421, 276] width 28 height 28
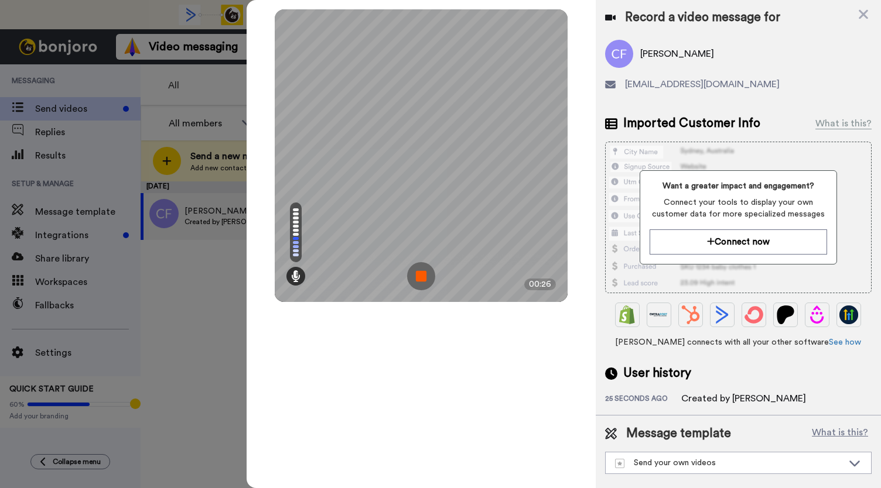
click at [418, 277] on img at bounding box center [421, 276] width 28 height 28
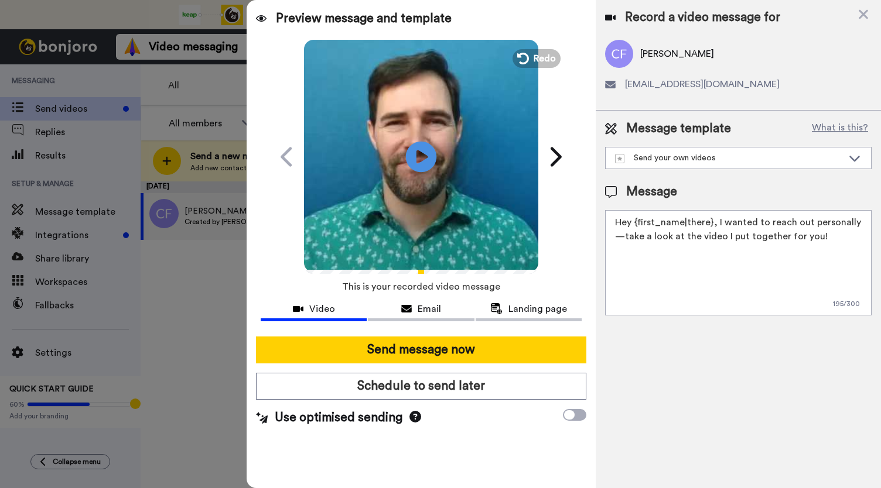
click at [419, 152] on icon "Play/Pause" at bounding box center [421, 157] width 31 height 56
click at [444, 190] on video at bounding box center [421, 155] width 234 height 234
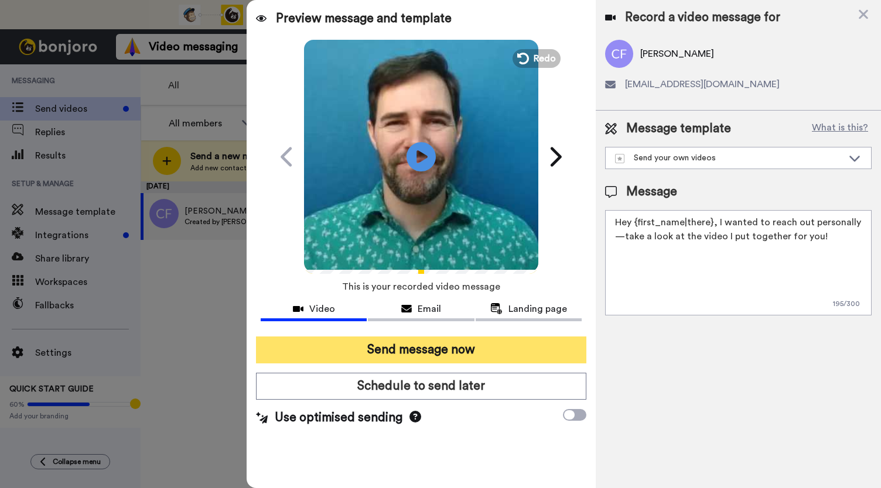
click at [409, 354] on button "Send message now" at bounding box center [421, 350] width 330 height 27
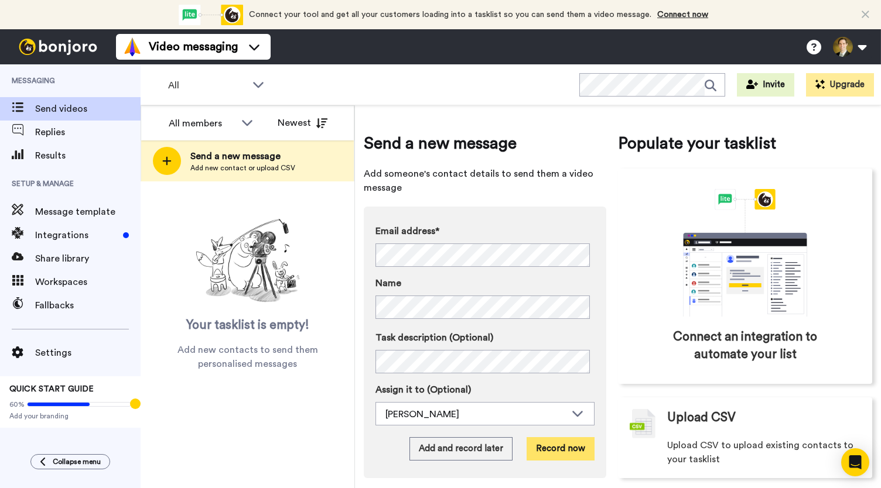
click at [550, 446] on button "Record now" at bounding box center [561, 448] width 68 height 23
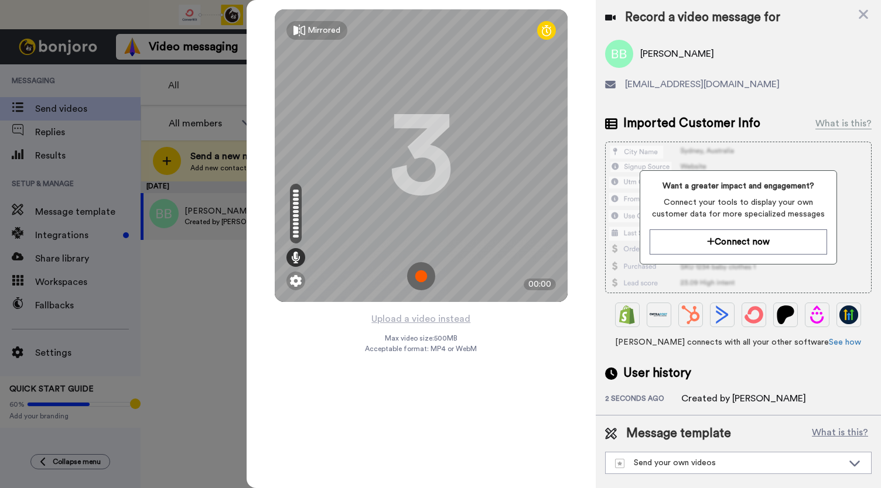
click at [425, 281] on img at bounding box center [421, 276] width 28 height 28
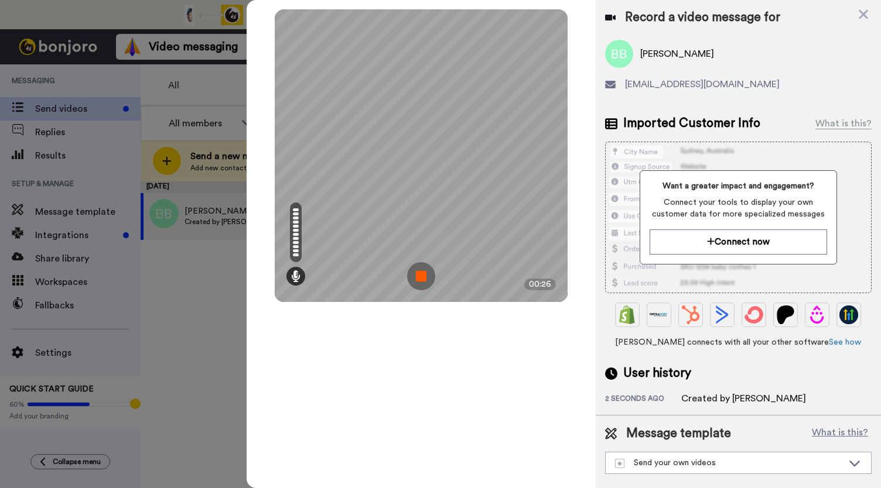
click at [425, 281] on img at bounding box center [421, 276] width 28 height 28
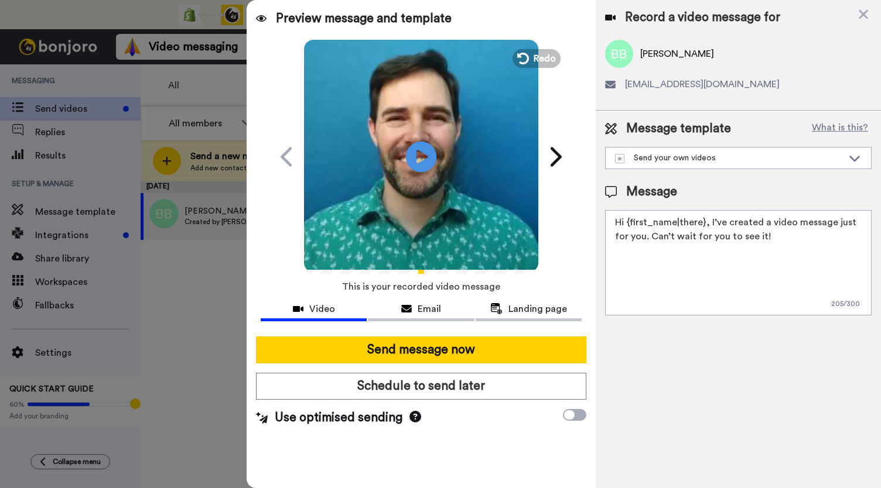
click at [428, 163] on icon at bounding box center [421, 156] width 31 height 31
click at [423, 299] on span "This is your recorded video message" at bounding box center [421, 287] width 158 height 26
drag, startPoint x: 422, startPoint y: 305, endPoint x: 440, endPoint y: 304, distance: 18.2
click at [422, 305] on span "Email" at bounding box center [429, 309] width 23 height 14
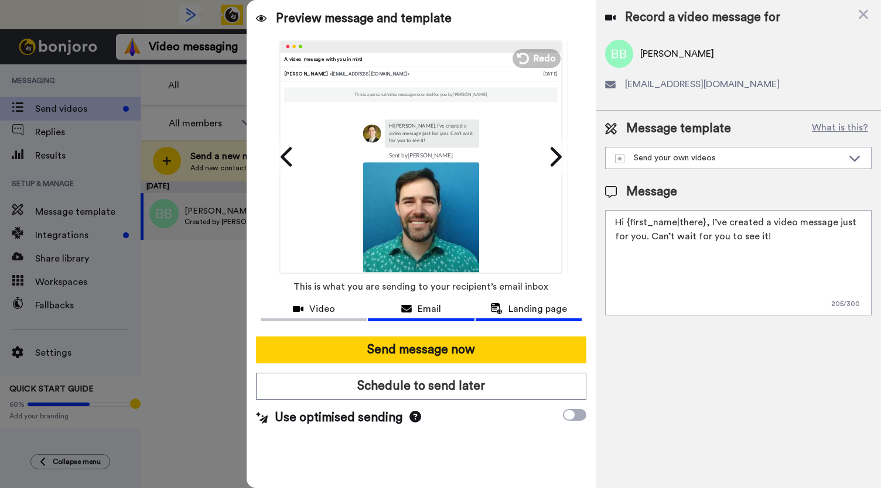
click at [522, 316] on span "Landing page" at bounding box center [537, 309] width 59 height 14
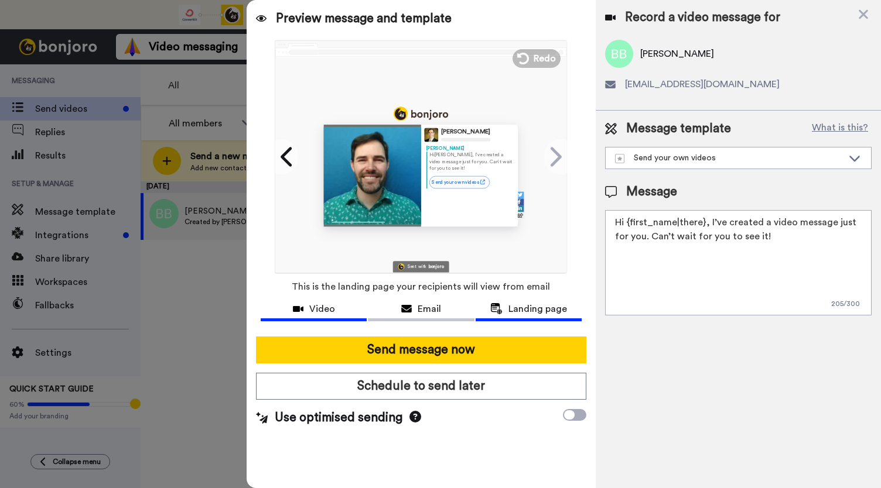
click at [314, 309] on span "Video" at bounding box center [322, 309] width 26 height 14
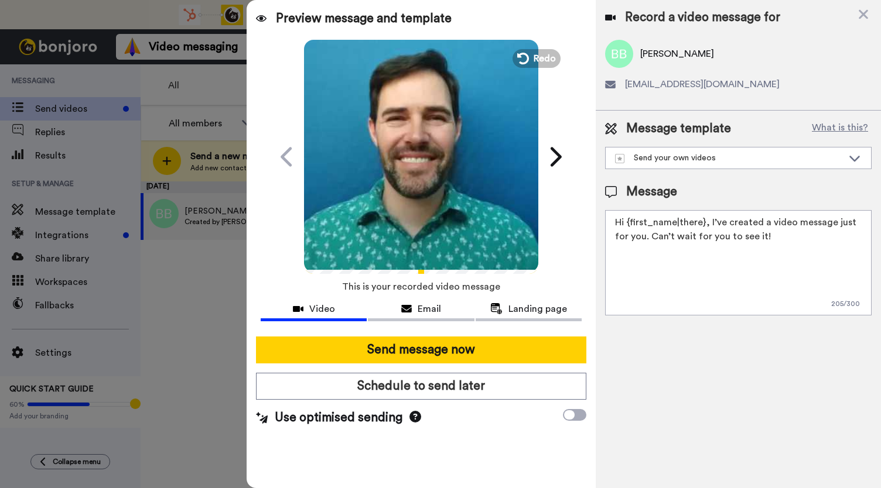
drag, startPoint x: 387, startPoint y: 176, endPoint x: 394, endPoint y: 252, distance: 77.0
click at [387, 175] on video at bounding box center [421, 155] width 234 height 234
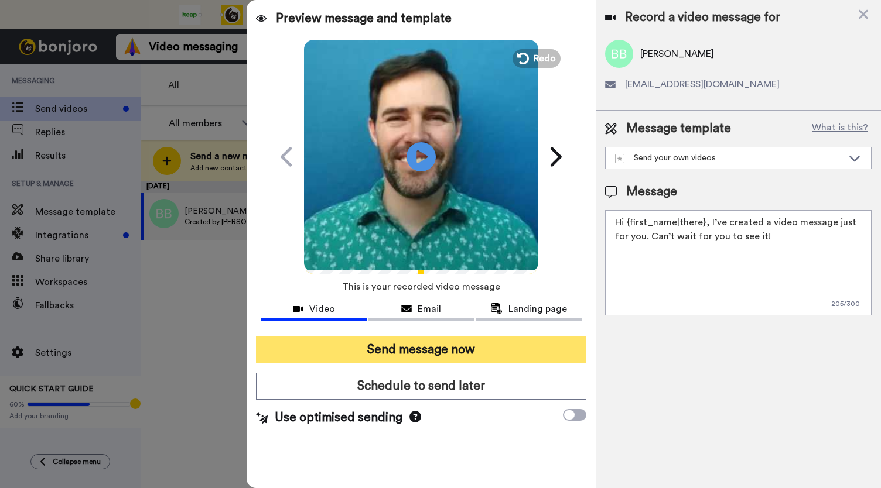
click at [395, 350] on button "Send message now" at bounding box center [421, 350] width 330 height 27
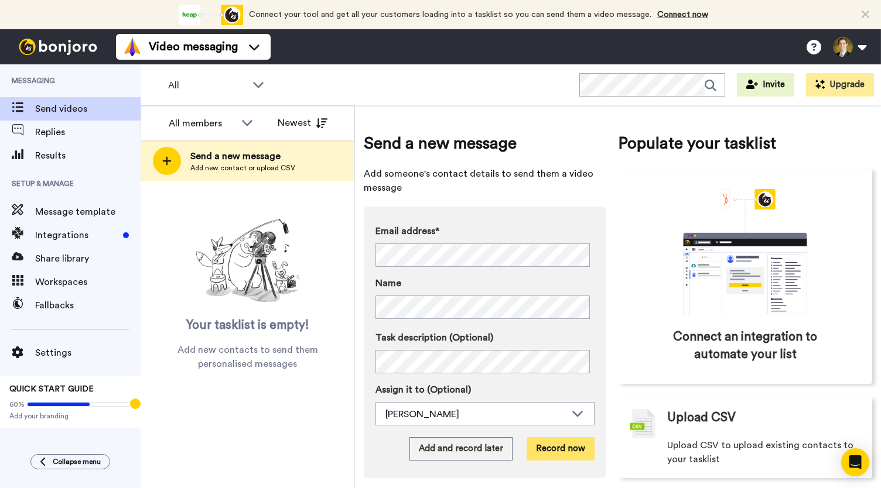
click at [548, 452] on button "Record now" at bounding box center [561, 448] width 68 height 23
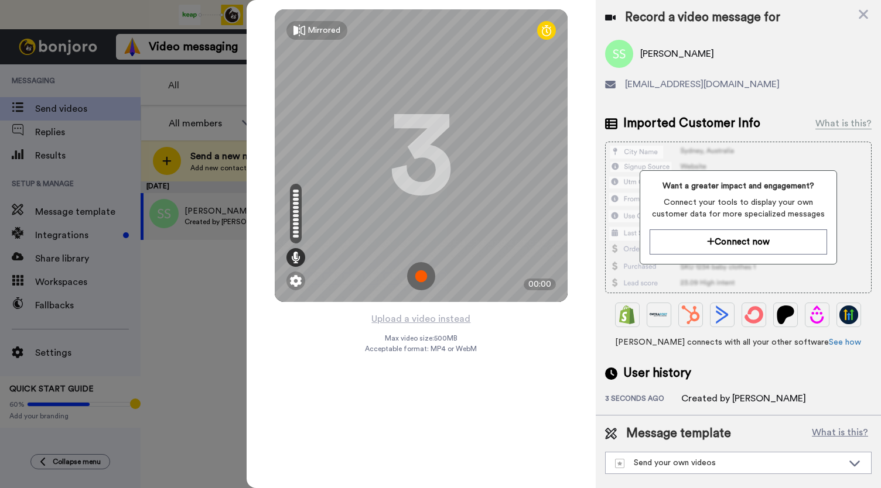
click at [423, 282] on img at bounding box center [421, 276] width 28 height 28
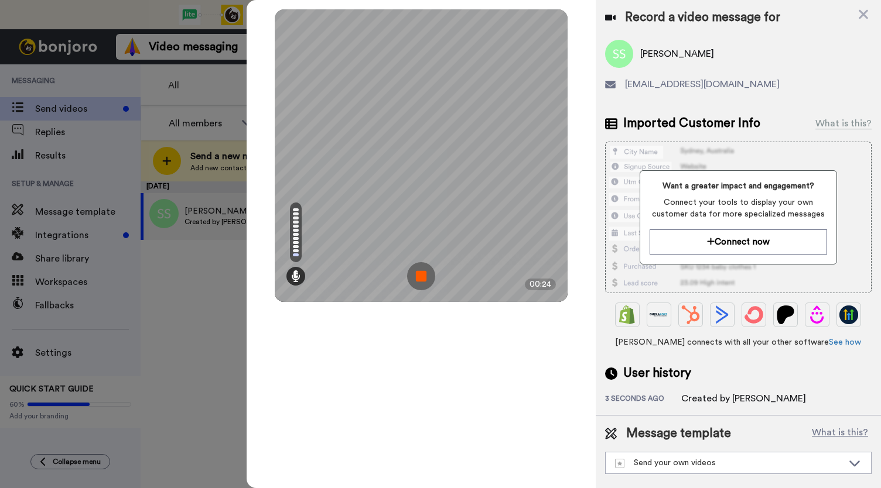
click at [423, 282] on img at bounding box center [421, 276] width 28 height 28
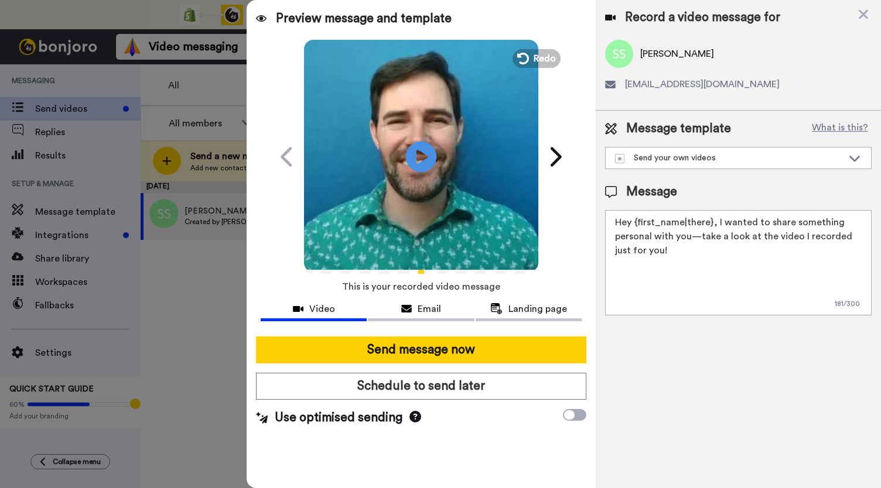
click at [429, 168] on icon at bounding box center [421, 156] width 31 height 31
click at [410, 307] on icon at bounding box center [406, 309] width 11 height 9
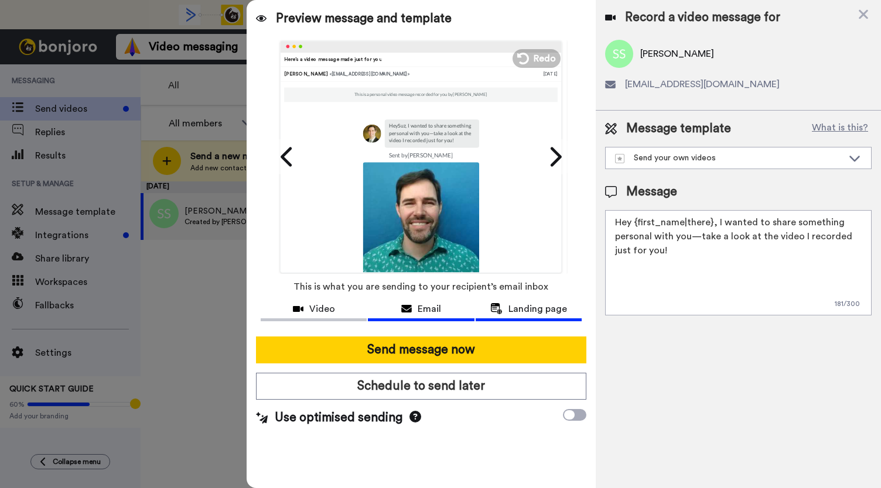
click at [532, 318] on button "Landing page" at bounding box center [529, 311] width 106 height 22
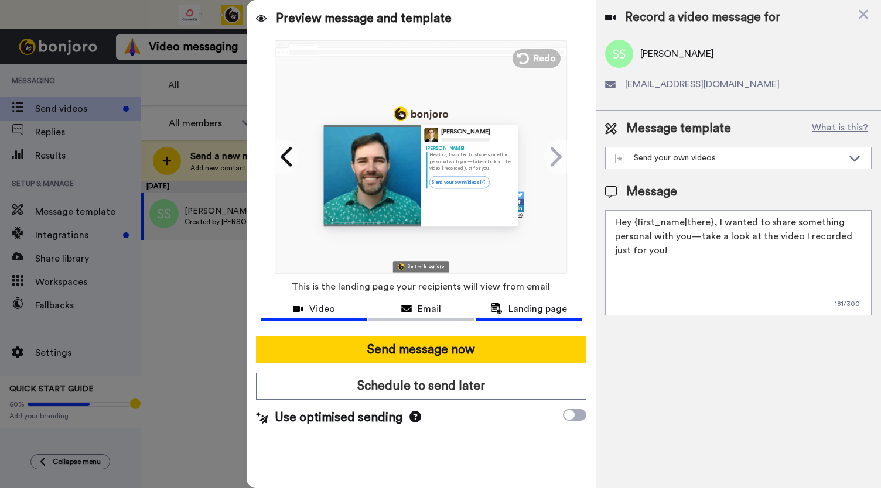
click at [302, 315] on div "Video" at bounding box center [314, 309] width 106 height 14
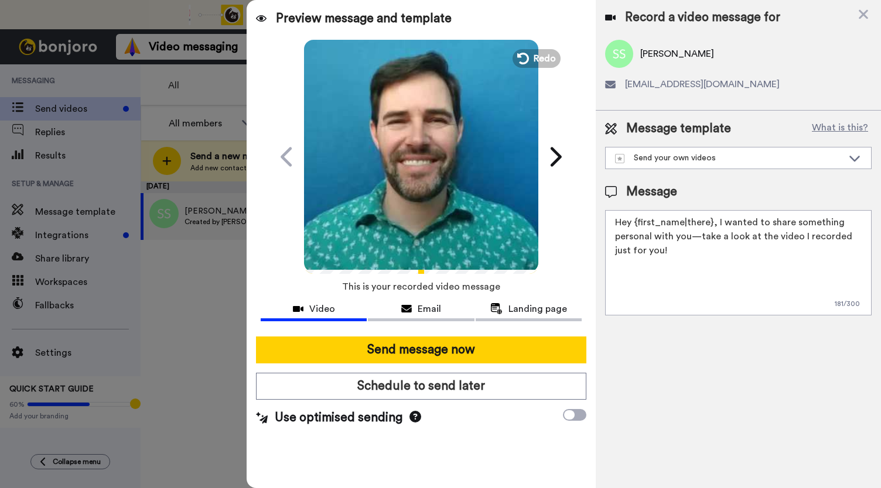
click at [401, 180] on video at bounding box center [421, 155] width 234 height 234
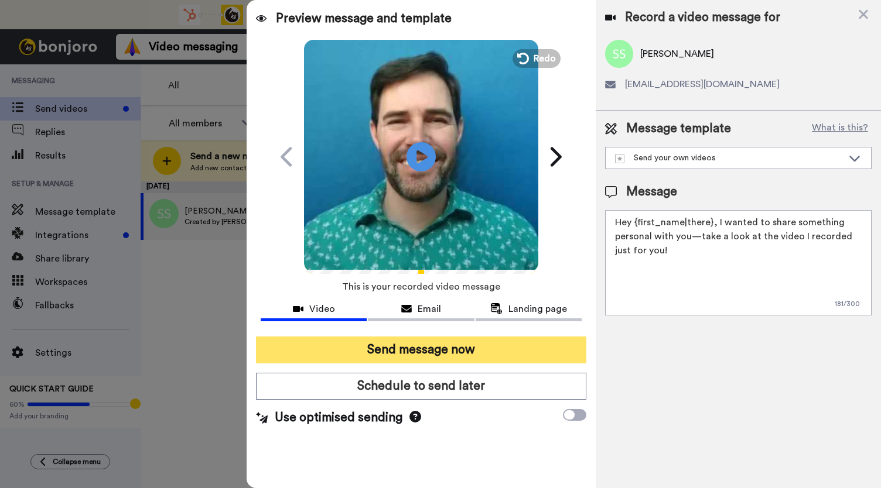
click at [415, 351] on button "Send message now" at bounding box center [421, 350] width 330 height 27
